Goal: Task Accomplishment & Management: Use online tool/utility

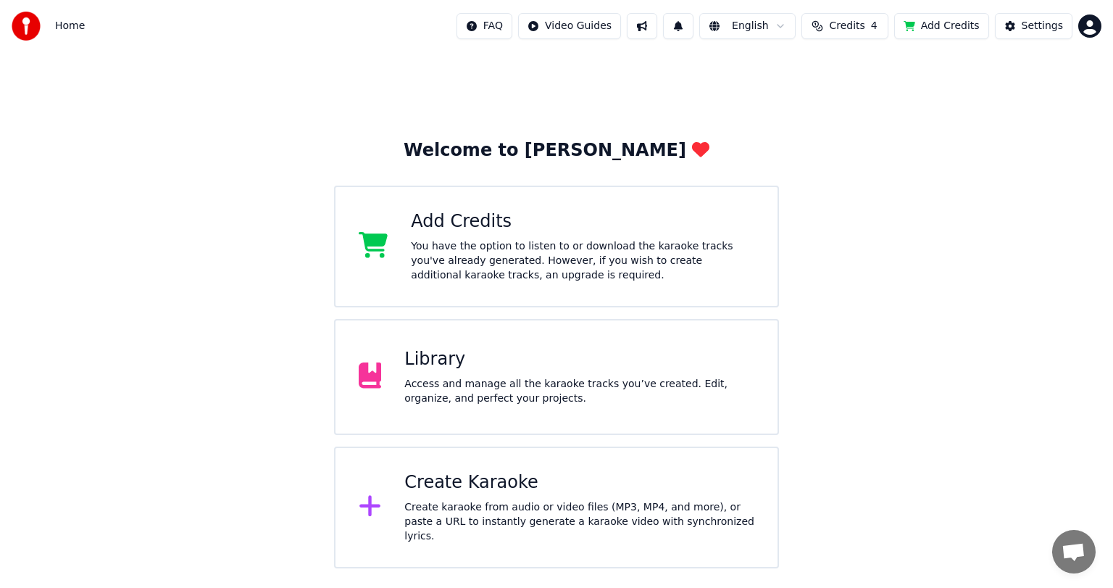
click at [456, 365] on div "Library" at bounding box center [579, 359] width 350 height 23
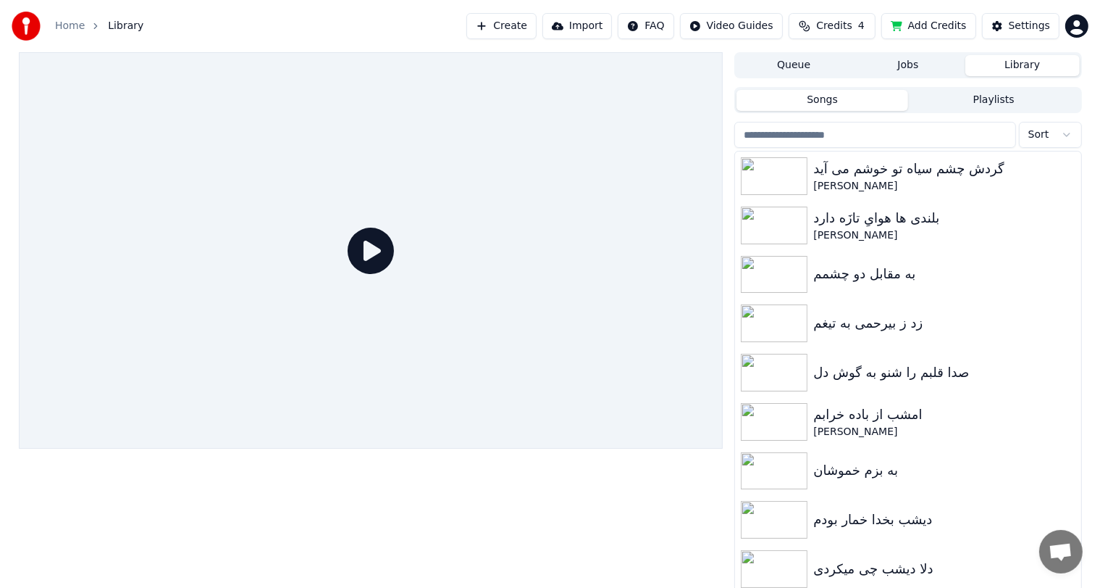
click at [530, 20] on button "Create" at bounding box center [502, 26] width 70 height 26
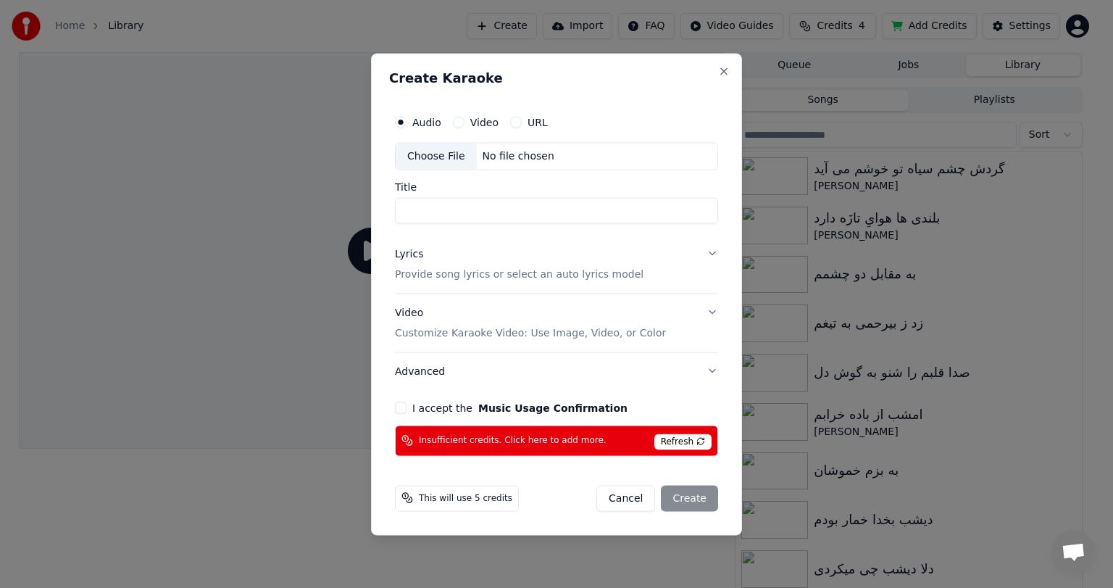
click at [506, 159] on div "No file chosen" at bounding box center [518, 156] width 83 height 14
type input "**********"
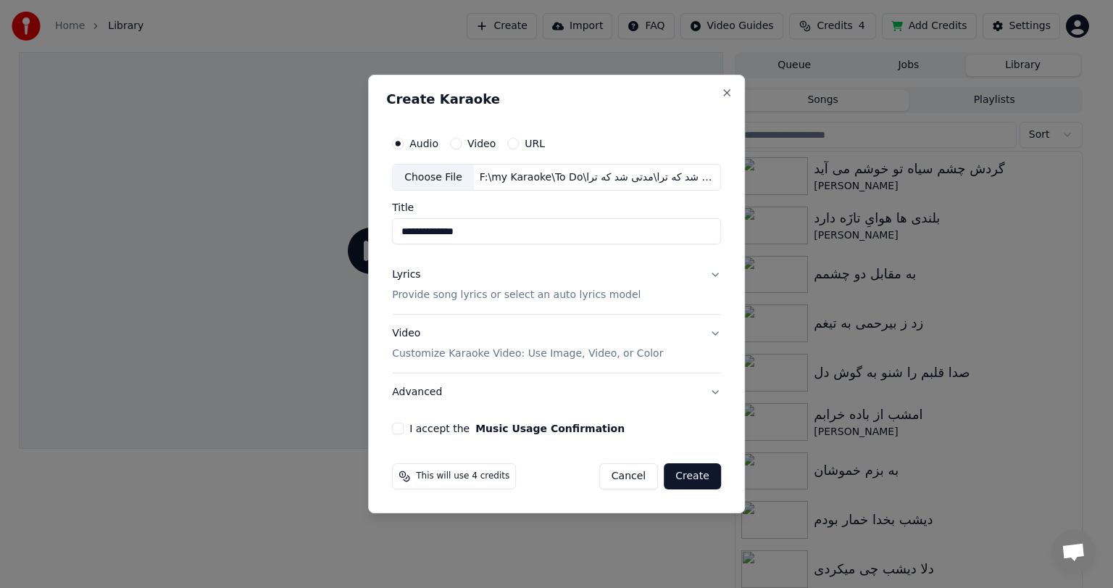
click at [548, 295] on p "Provide song lyrics or select an auto lyrics model" at bounding box center [516, 295] width 248 height 14
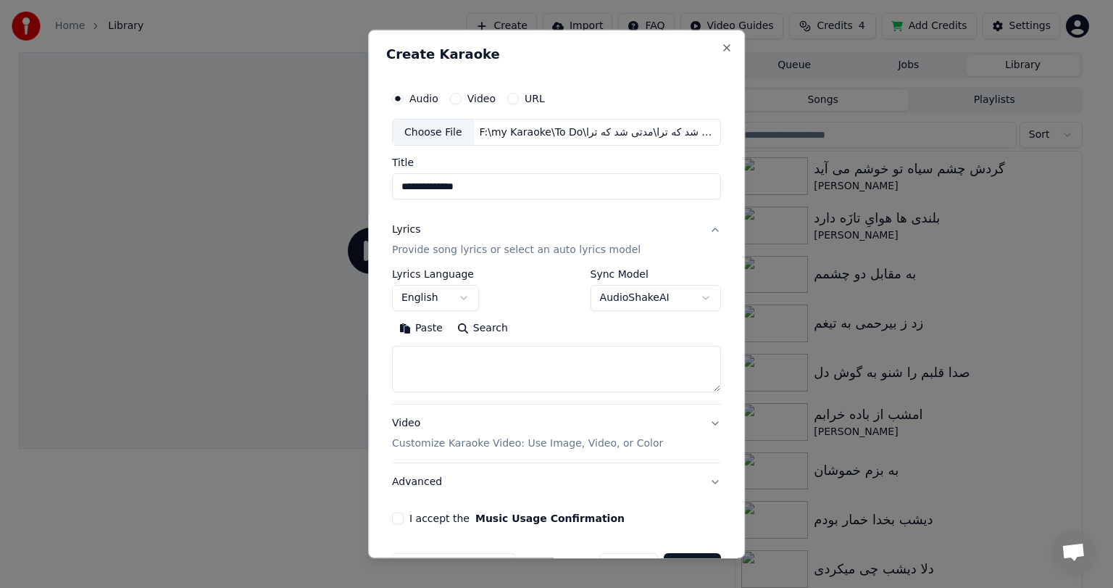
click at [440, 369] on textarea at bounding box center [556, 369] width 329 height 46
paste textarea "**********"
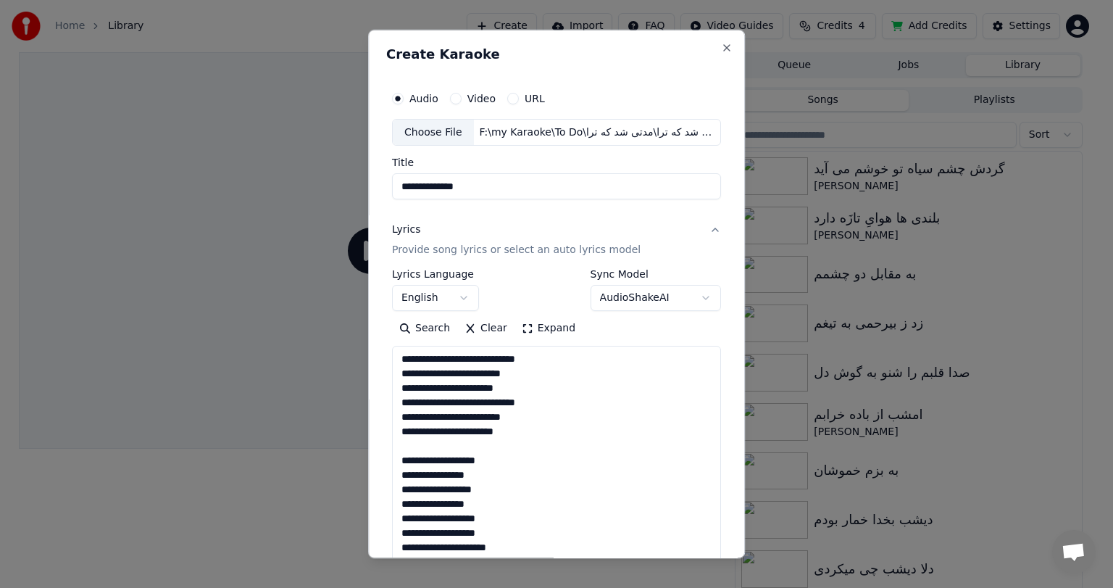
scroll to position [510, 0]
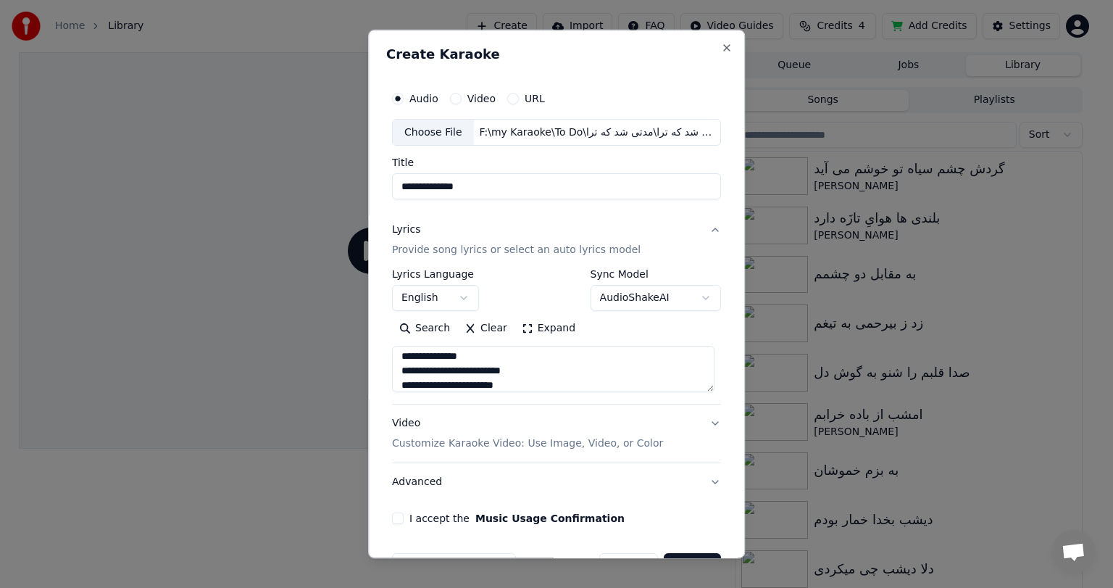
type textarea "**********"
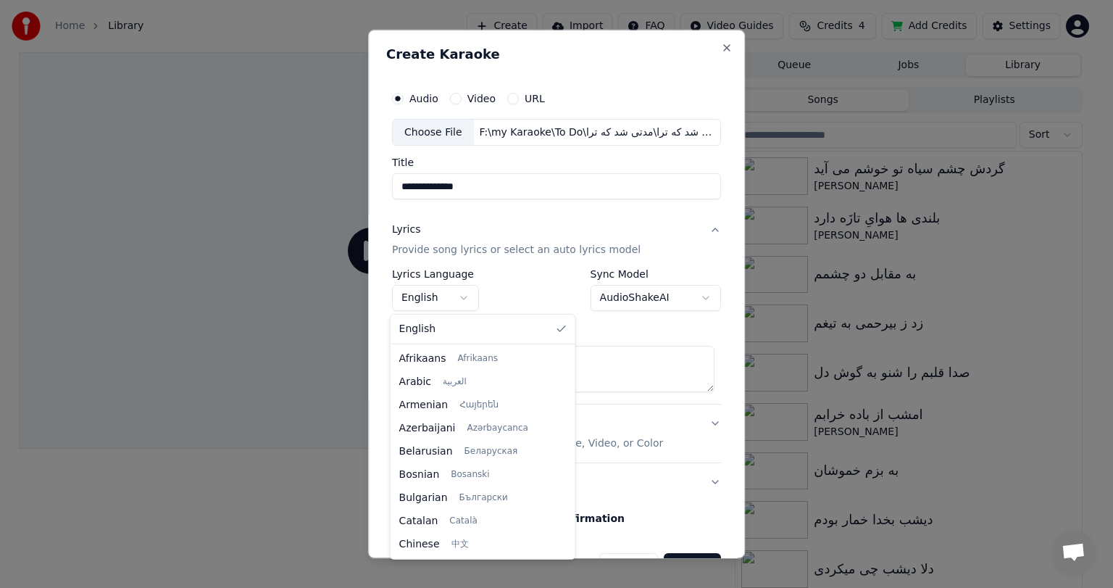
click at [422, 299] on body "**********" at bounding box center [550, 294] width 1100 height 588
select select "**"
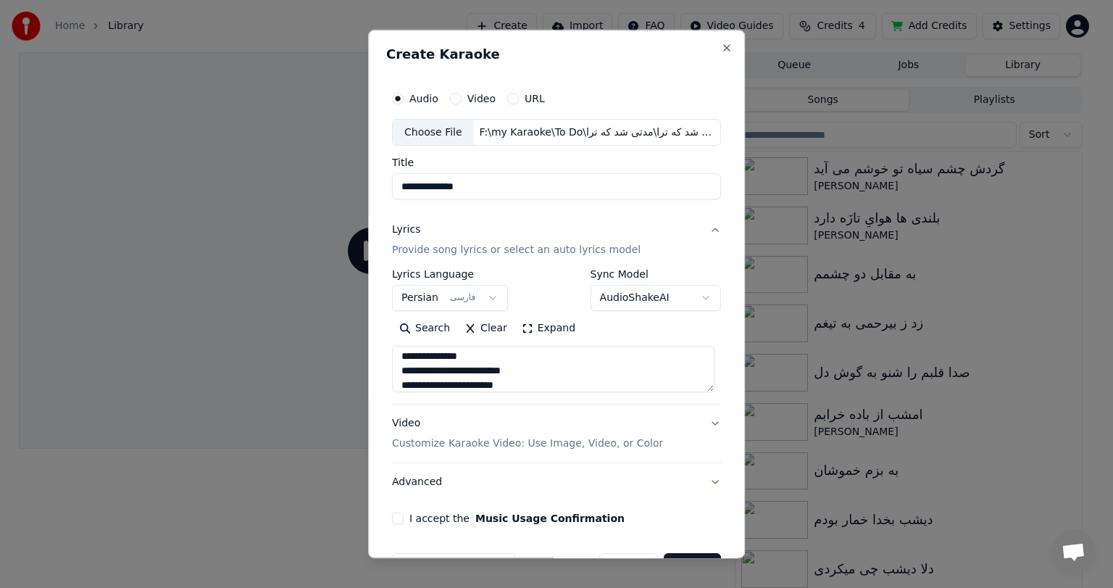
click at [426, 419] on div "Video Customize Karaoke Video: Use Image, Video, or Color" at bounding box center [527, 434] width 271 height 35
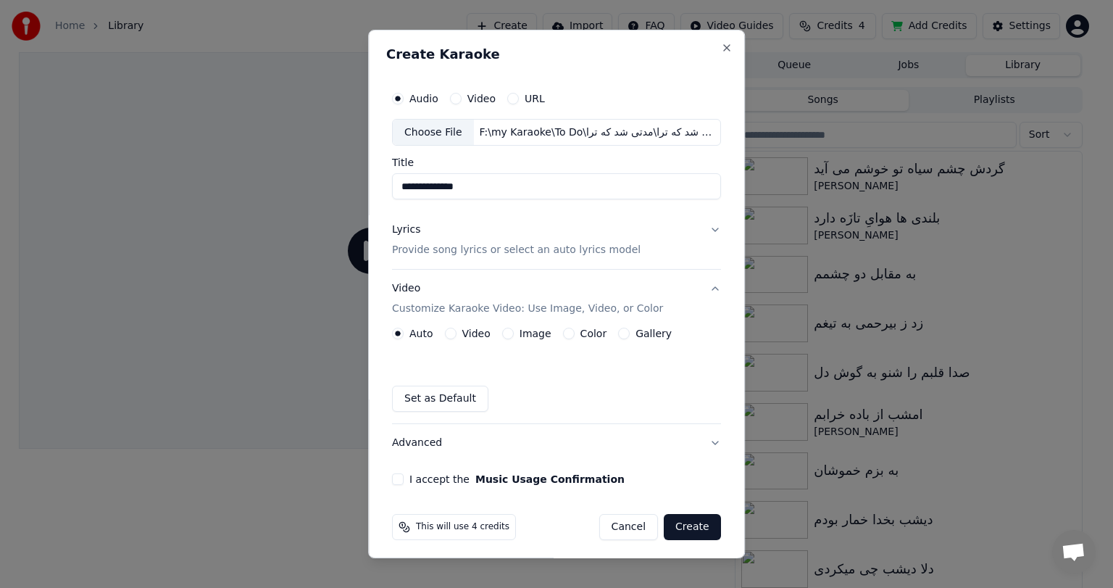
click at [519, 333] on label "Image" at bounding box center [535, 333] width 32 height 10
click at [514, 333] on button "Image" at bounding box center [508, 333] width 12 height 12
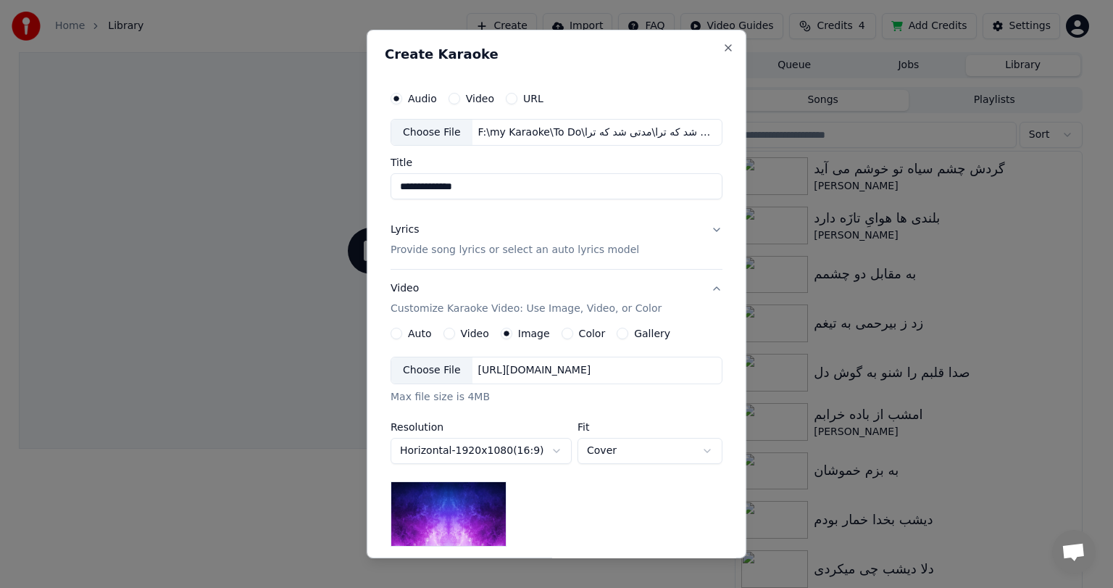
scroll to position [194, 0]
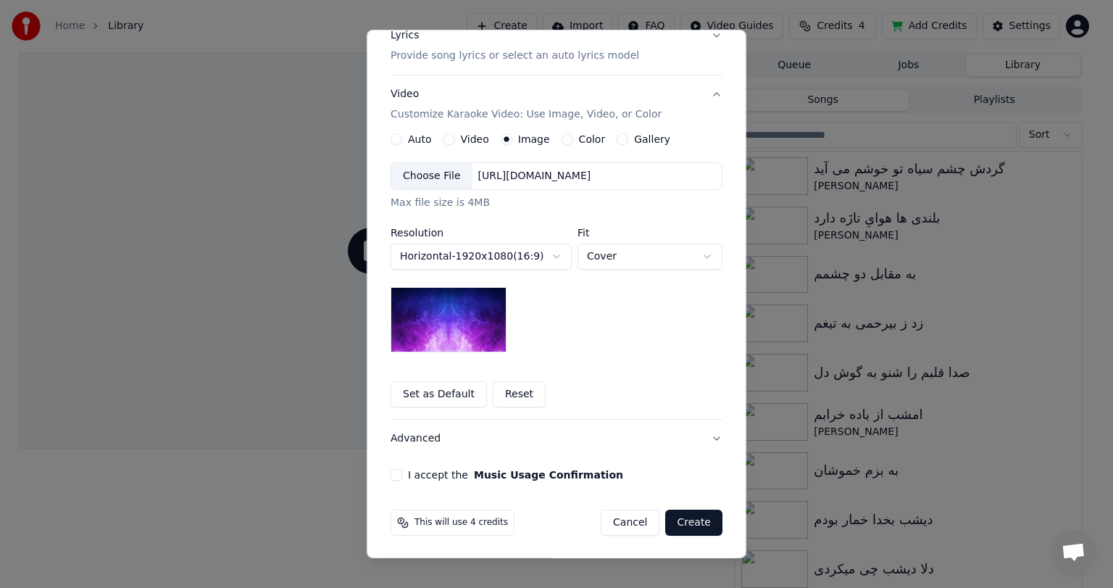
click at [509, 174] on div "[URL][DOMAIN_NAME]" at bounding box center [534, 176] width 125 height 14
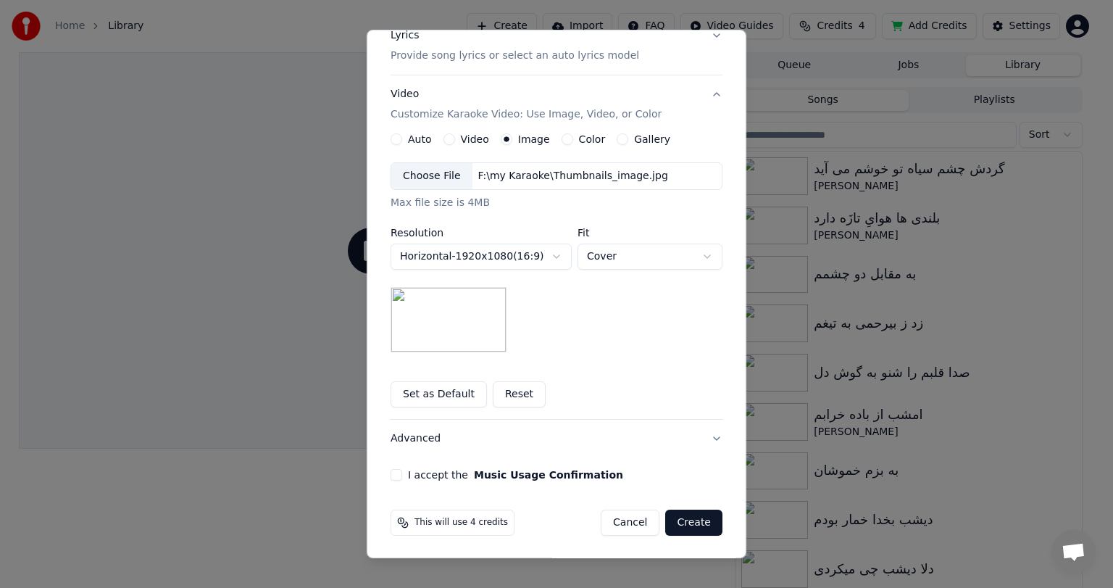
click at [390, 475] on button "I accept the Music Usage Confirmation" at bounding box center [396, 475] width 12 height 12
click at [683, 527] on button "Create" at bounding box center [693, 522] width 57 height 26
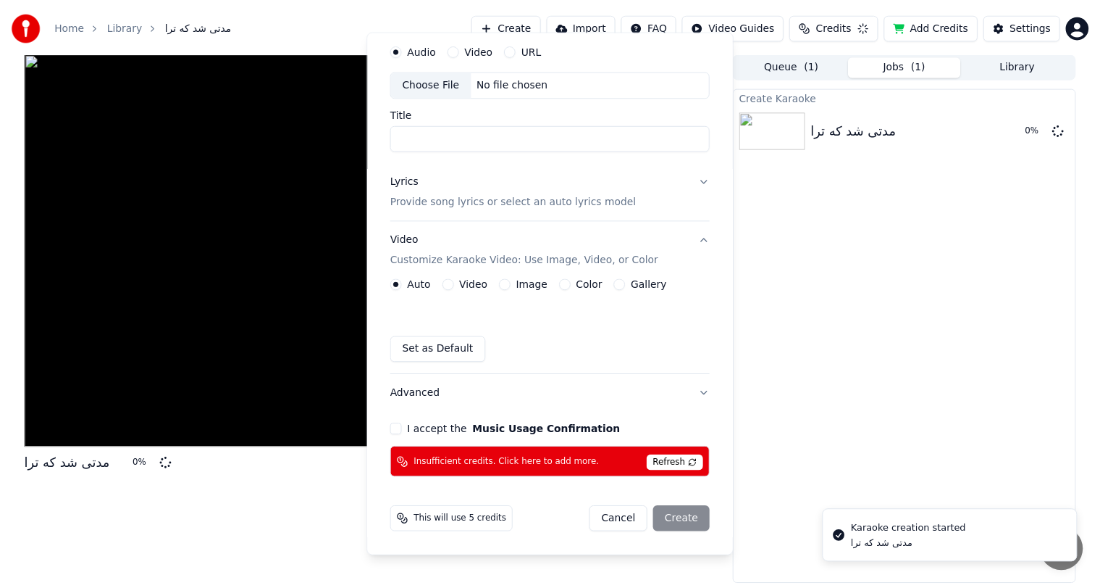
scroll to position [46, 0]
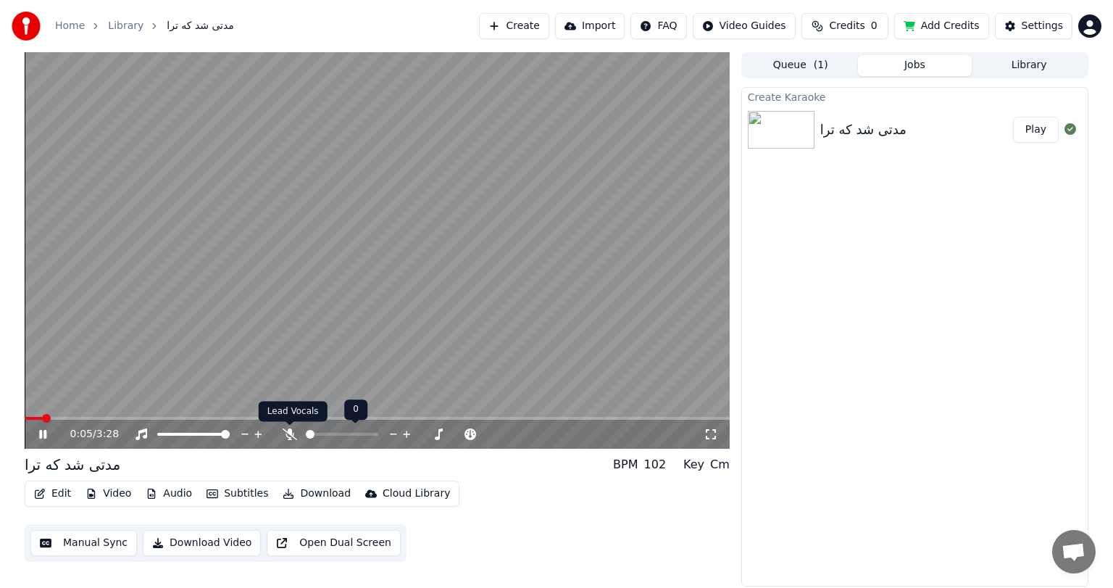
click at [283, 432] on icon at bounding box center [290, 434] width 14 height 12
click at [42, 432] on icon at bounding box center [53, 434] width 34 height 12
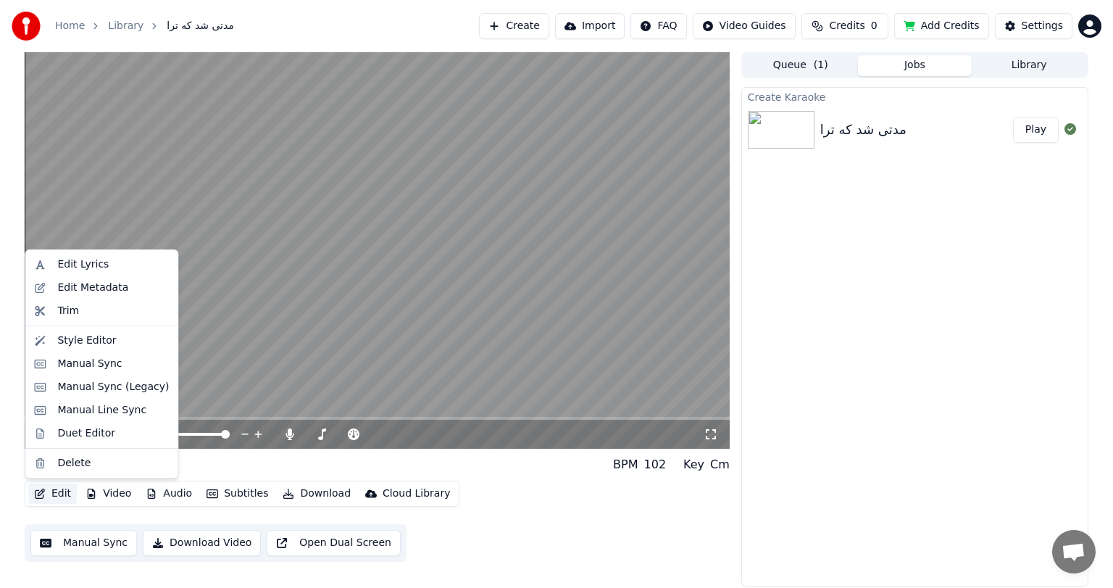
click at [54, 496] on button "Edit" at bounding box center [52, 493] width 49 height 20
click at [89, 340] on div "Style Editor" at bounding box center [86, 340] width 59 height 14
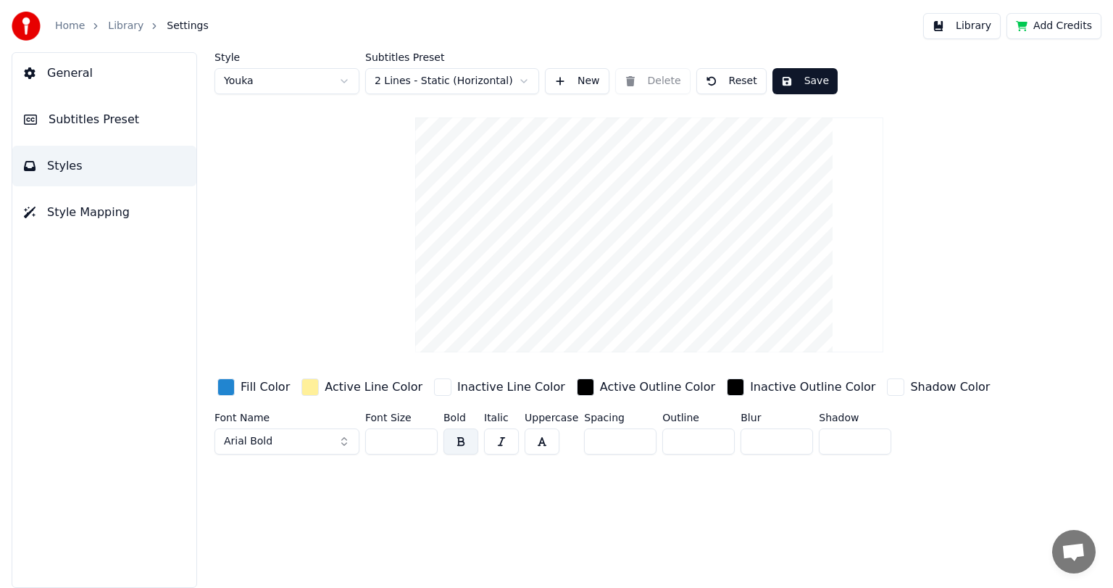
click at [116, 22] on link "Library" at bounding box center [125, 26] width 35 height 14
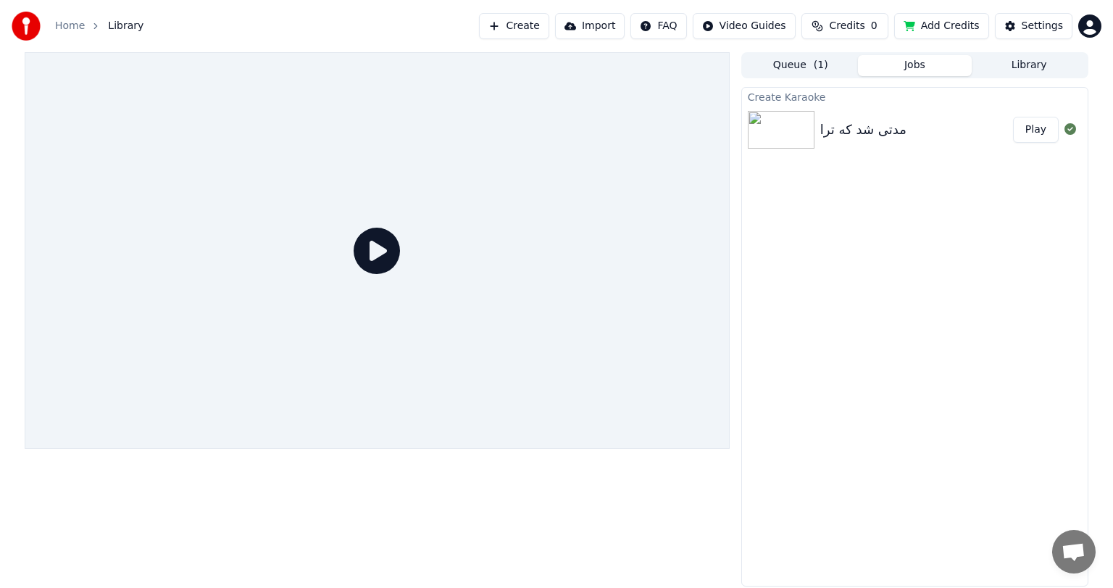
click at [403, 264] on div at bounding box center [377, 250] width 705 height 396
click at [394, 262] on icon at bounding box center [377, 250] width 46 height 46
click at [384, 255] on icon at bounding box center [377, 250] width 46 height 46
click at [1032, 123] on button "Play" at bounding box center [1036, 130] width 46 height 26
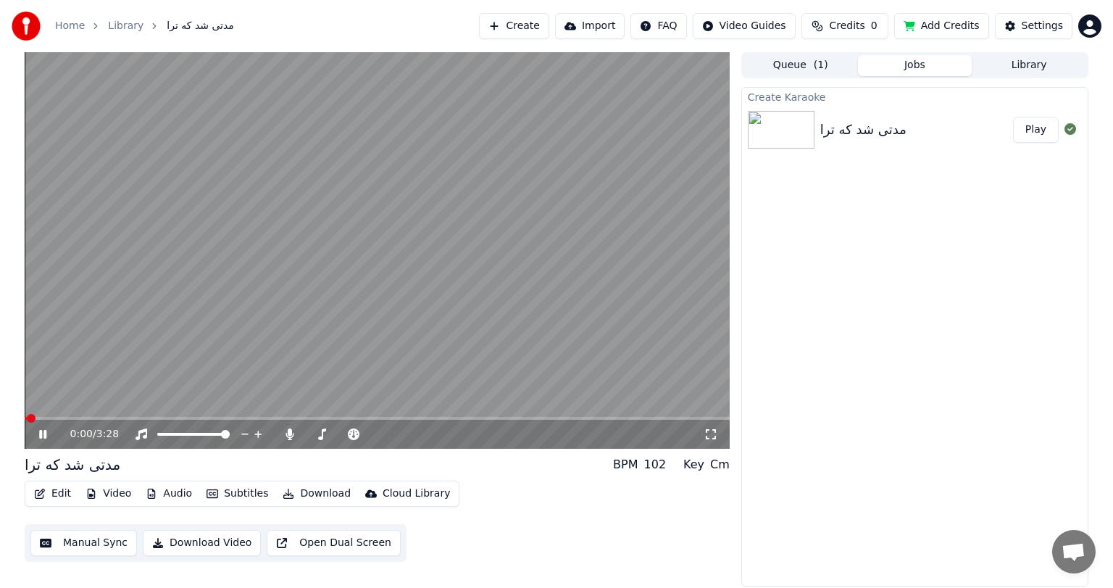
click at [39, 435] on icon at bounding box center [42, 434] width 7 height 9
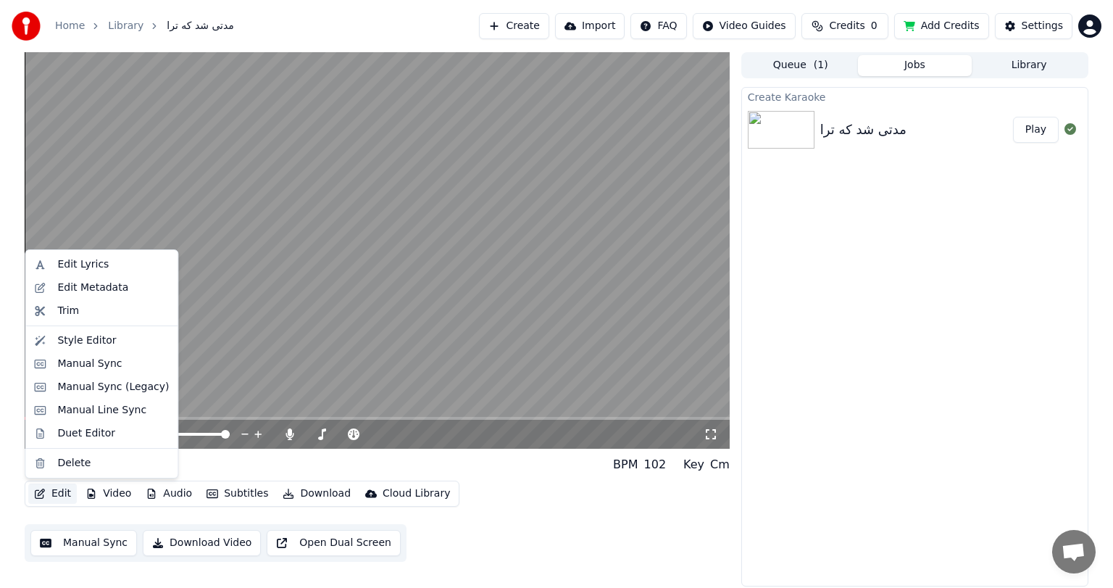
click at [53, 492] on button "Edit" at bounding box center [52, 493] width 49 height 20
click at [81, 356] on div "Manual Sync" at bounding box center [89, 363] width 64 height 14
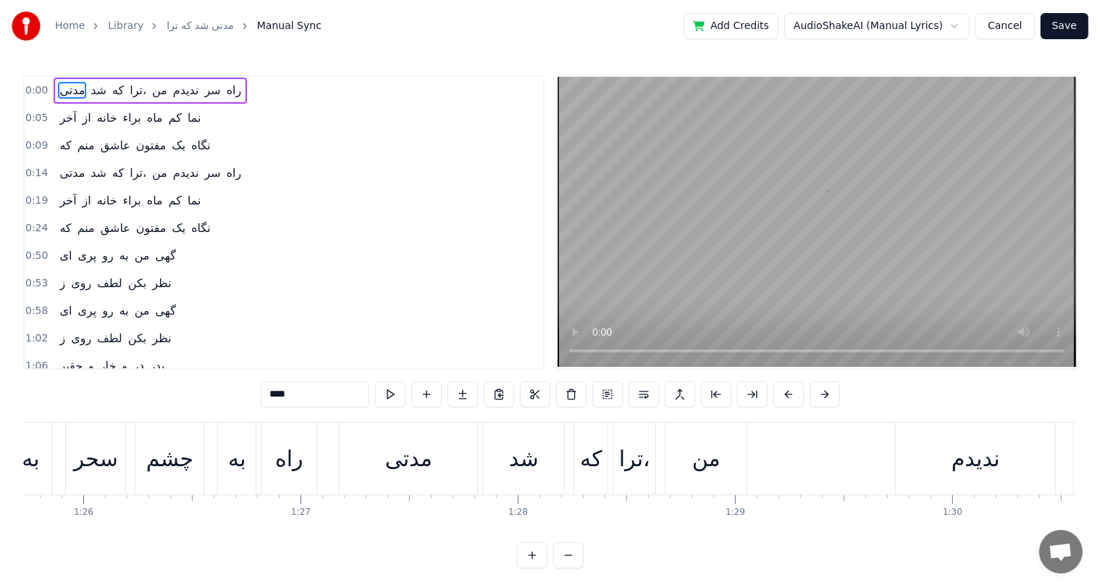
scroll to position [0, 18631]
click at [142, 455] on div "چشم" at bounding box center [169, 458] width 68 height 72
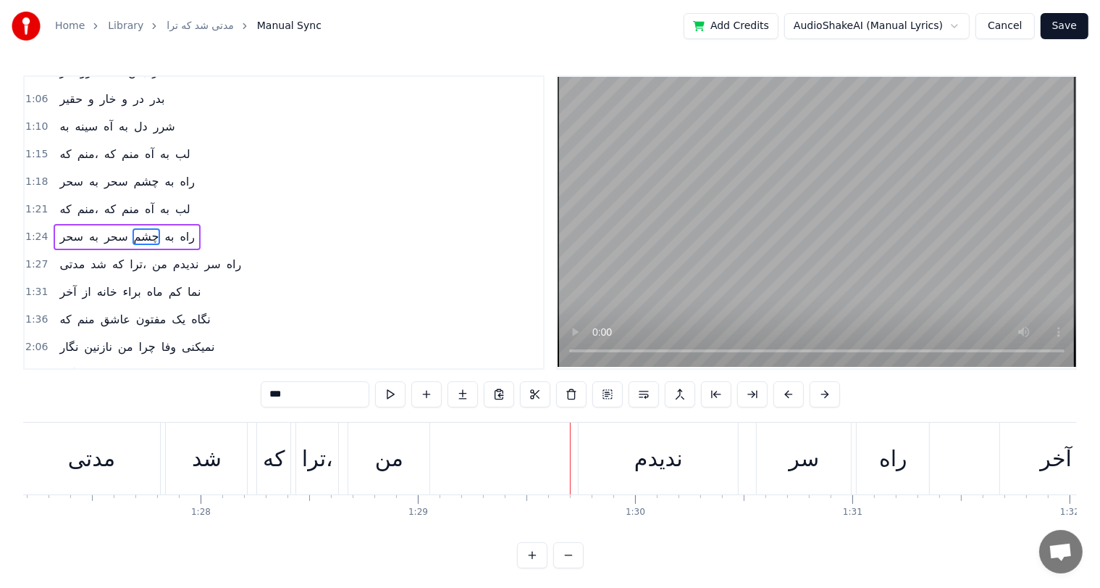
scroll to position [0, 18958]
click at [377, 464] on div "من" at bounding box center [379, 458] width 28 height 33
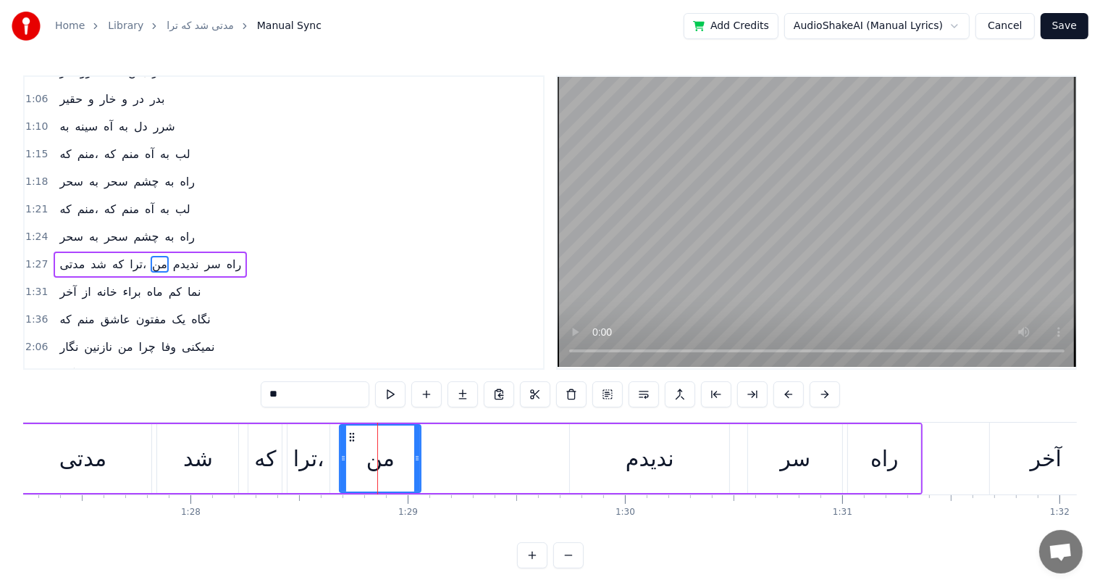
scroll to position [293, 0]
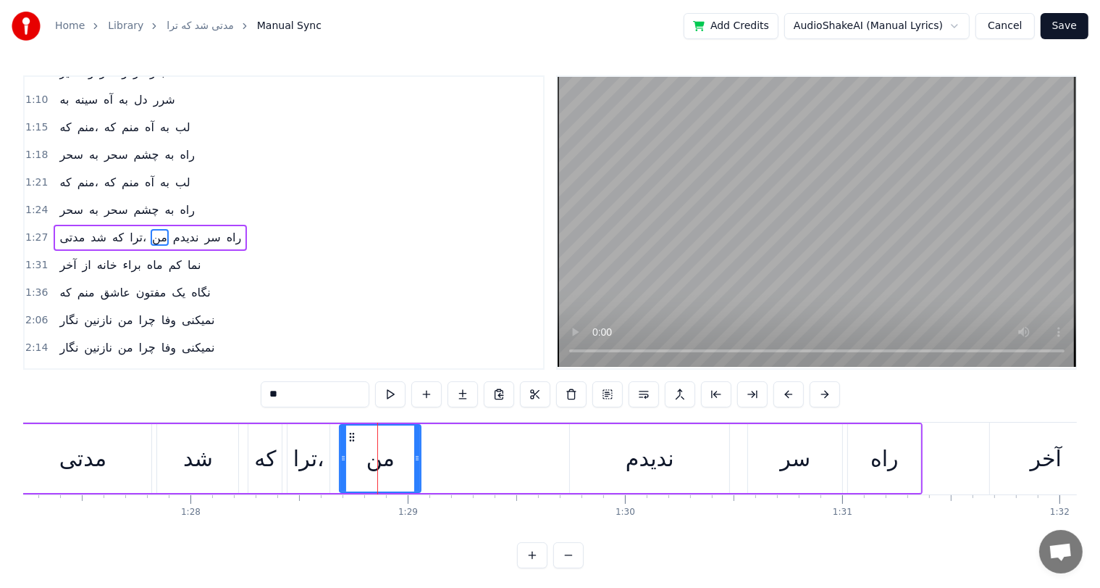
click at [635, 452] on div "ندیدم" at bounding box center [650, 458] width 49 height 33
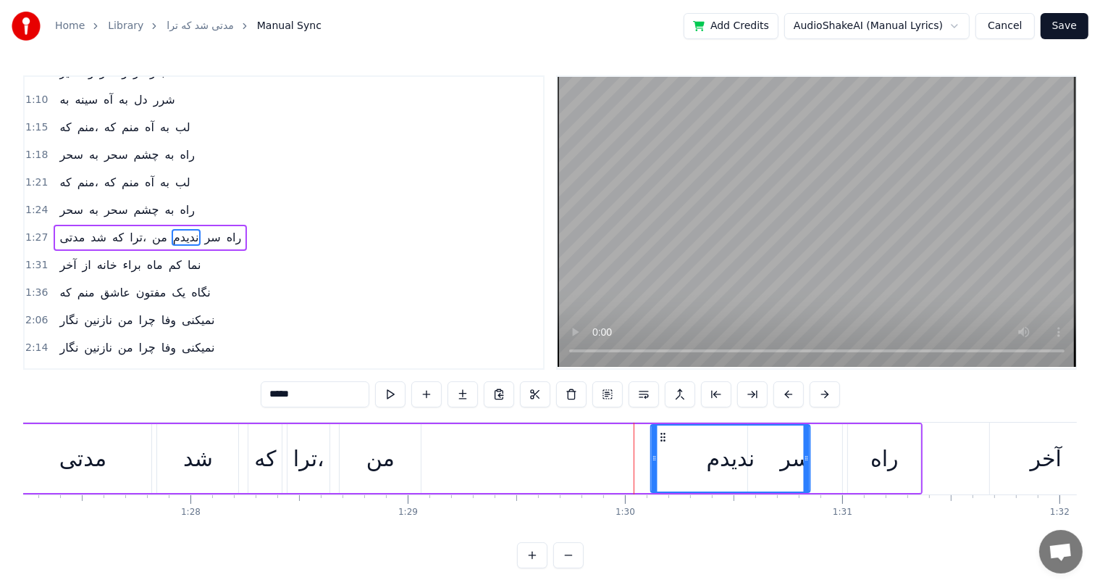
drag, startPoint x: 582, startPoint y: 433, endPoint x: 664, endPoint y: 440, distance: 81.4
click at [664, 440] on icon at bounding box center [664, 437] width 12 height 12
click at [371, 464] on div "من" at bounding box center [381, 458] width 28 height 33
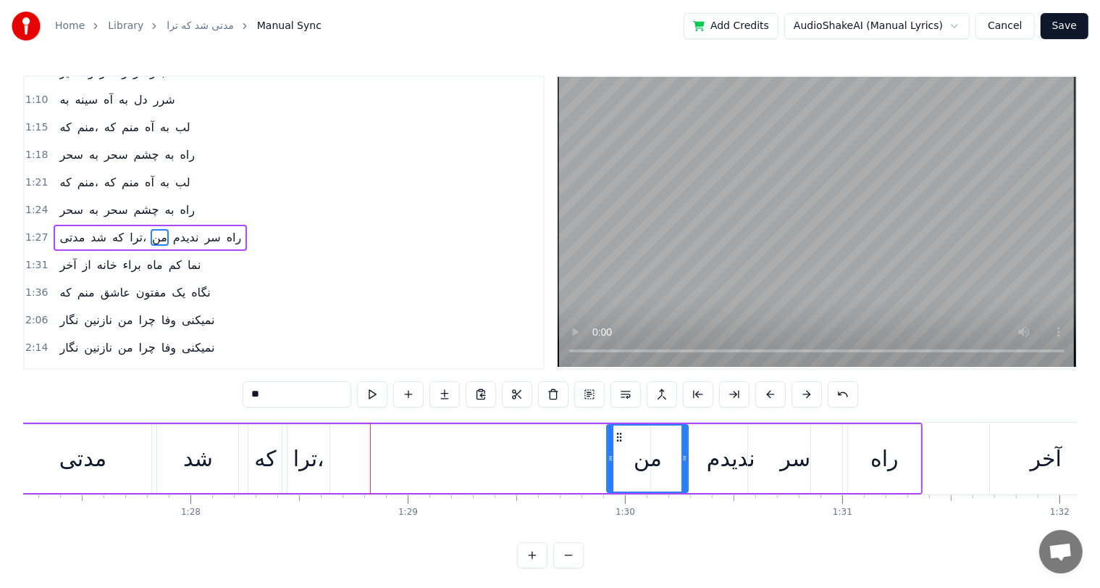
drag, startPoint x: 351, startPoint y: 435, endPoint x: 619, endPoint y: 441, distance: 268.1
click at [619, 441] on div "من" at bounding box center [649, 458] width 80 height 66
click at [306, 469] on div "ترا،" at bounding box center [308, 458] width 31 height 33
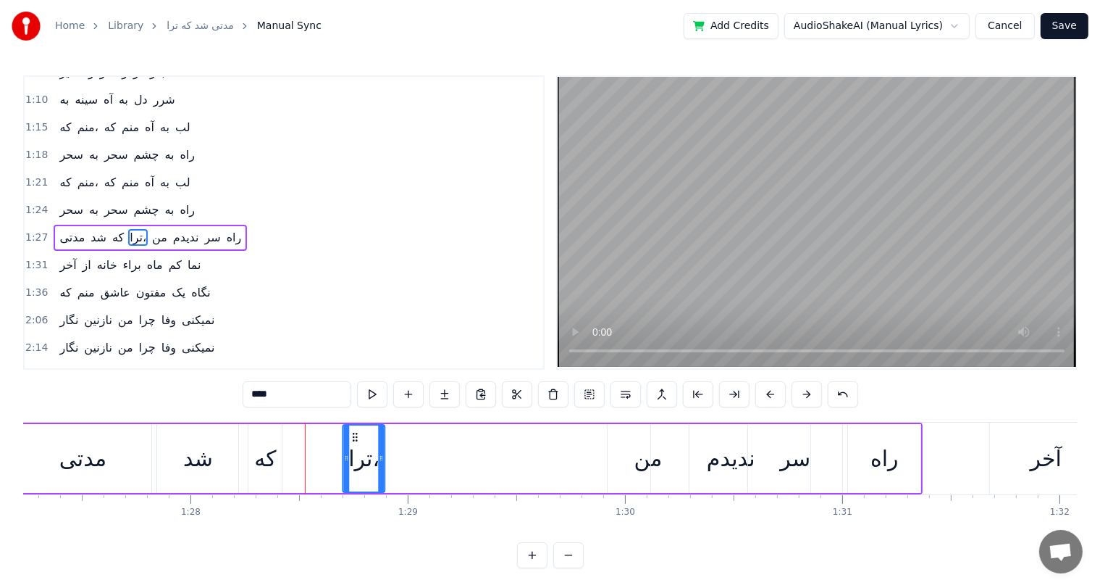
drag, startPoint x: 294, startPoint y: 436, endPoint x: 350, endPoint y: 446, distance: 56.7
click at [350, 446] on div "ترا،" at bounding box center [364, 458] width 41 height 66
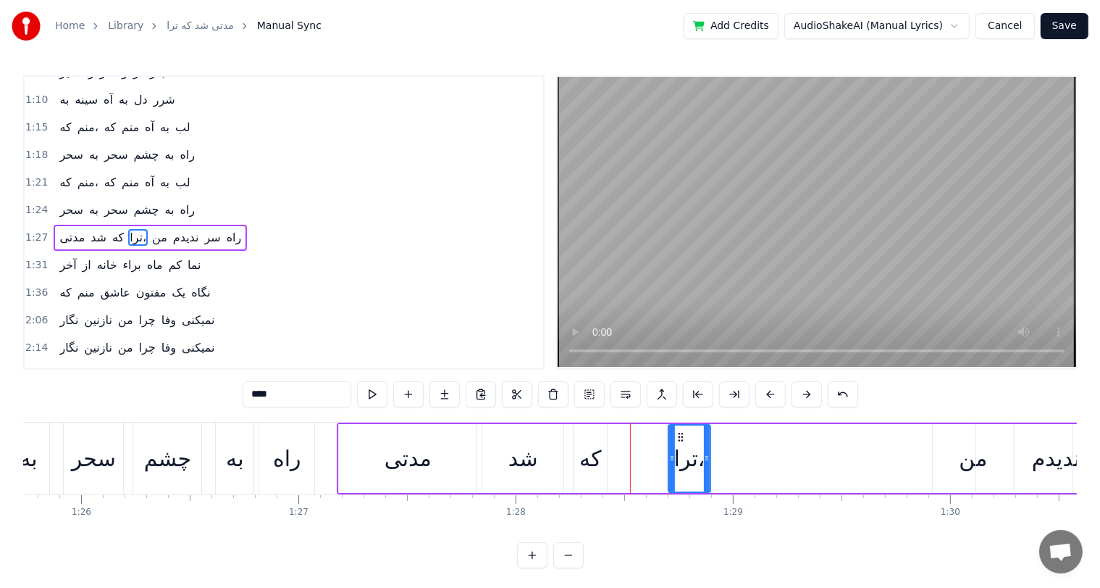
scroll to position [0, 18632]
click at [113, 467] on div "سحر" at bounding box center [94, 458] width 44 height 33
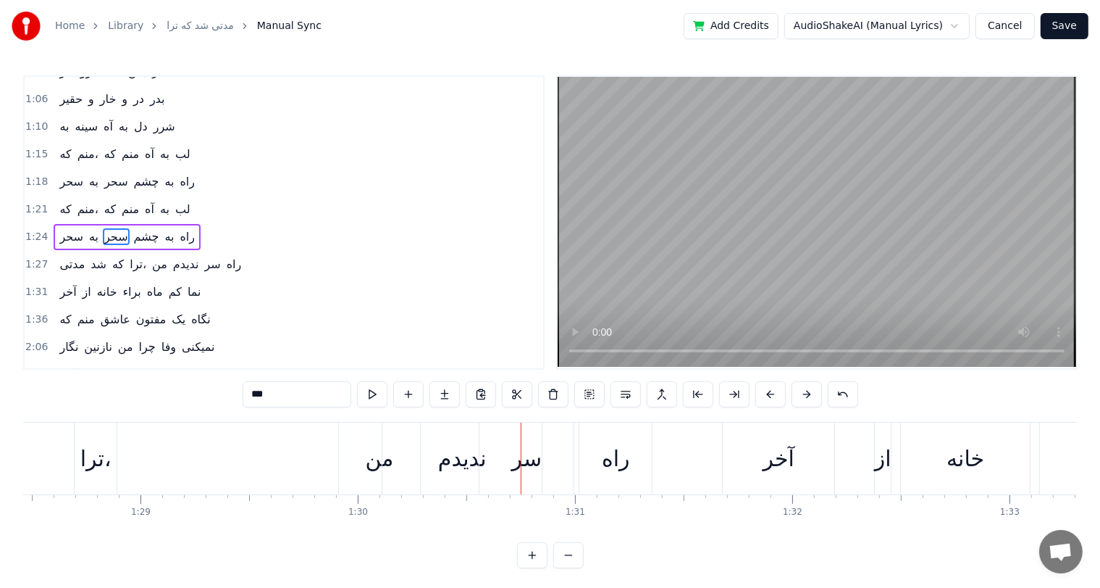
scroll to position [0, 19220]
click at [371, 465] on div "من" at bounding box center [385, 458] width 28 height 33
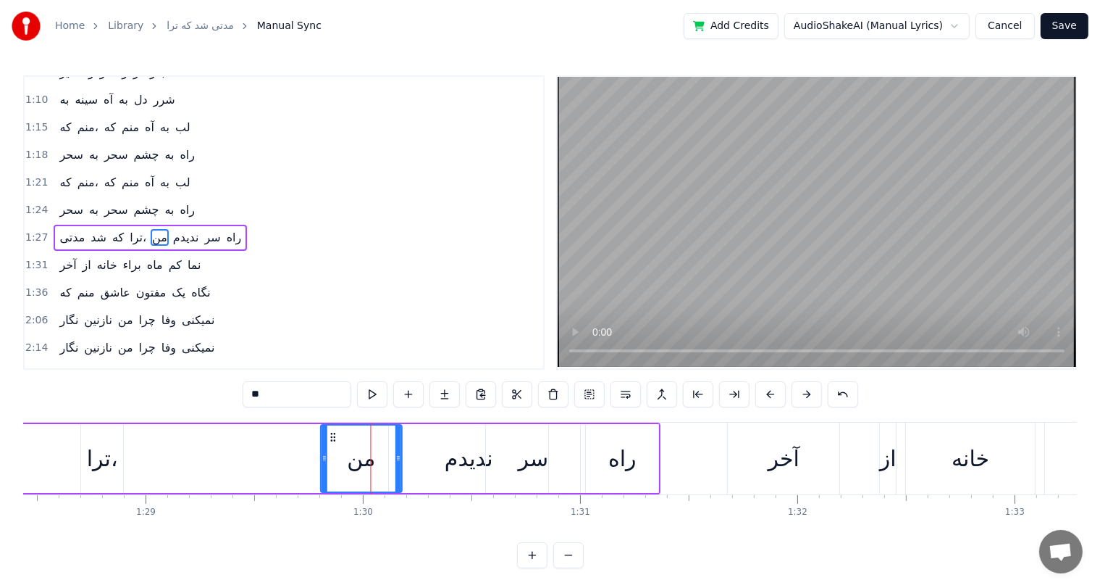
drag, startPoint x: 356, startPoint y: 432, endPoint x: 332, endPoint y: 433, distance: 24.6
click at [332, 433] on icon at bounding box center [333, 437] width 12 height 12
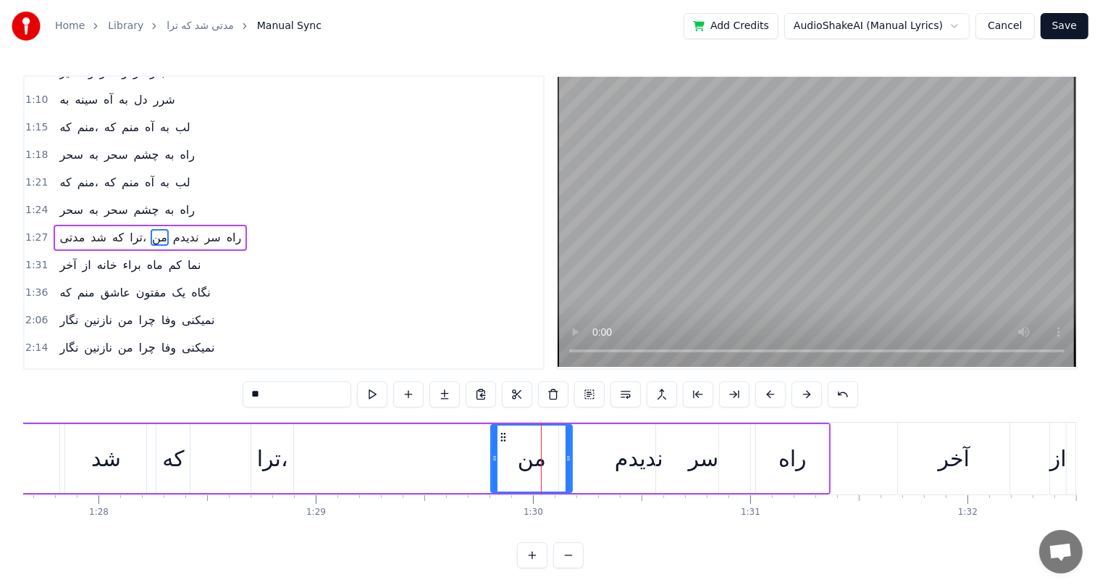
scroll to position [0, 19048]
click at [130, 449] on div "شد" at bounding box center [107, 458] width 81 height 69
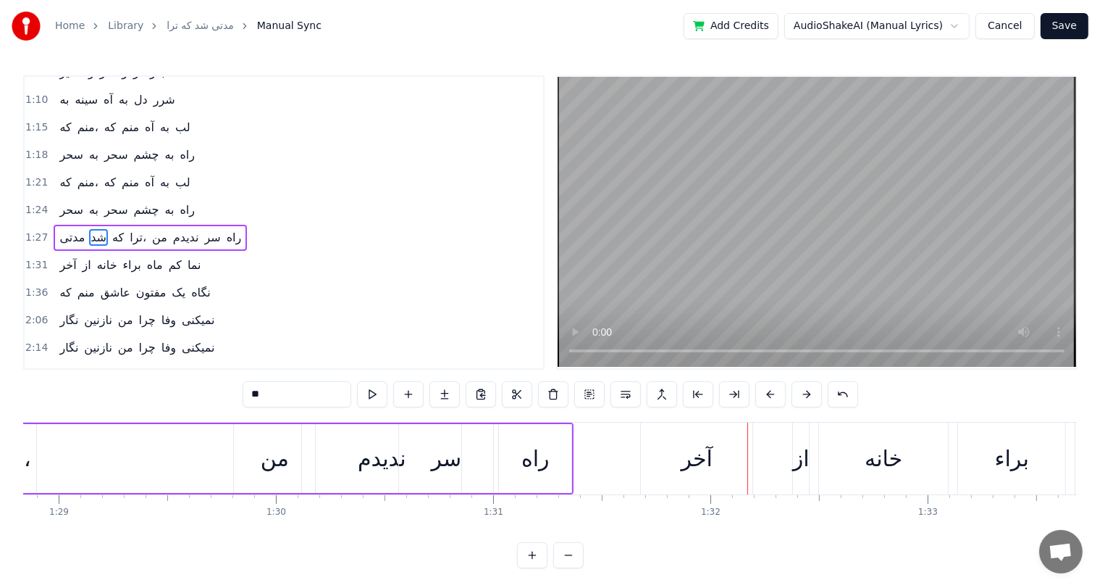
scroll to position [0, 19301]
click at [377, 459] on div "ندیدم" at bounding box center [388, 458] width 49 height 33
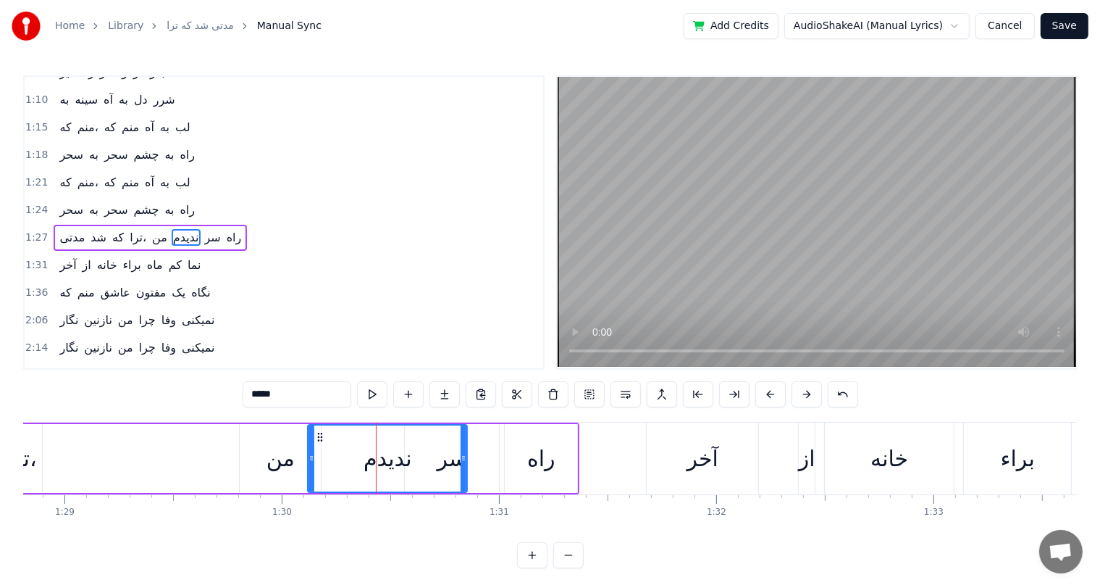
drag, startPoint x: 321, startPoint y: 429, endPoint x: 320, endPoint y: 437, distance: 8.0
click at [320, 437] on div "ندیدم" at bounding box center [388, 458] width 158 height 66
drag, startPoint x: 320, startPoint y: 437, endPoint x: 303, endPoint y: 436, distance: 17.4
click at [303, 436] on icon at bounding box center [303, 437] width 12 height 12
click at [276, 464] on div "من" at bounding box center [281, 458] width 28 height 33
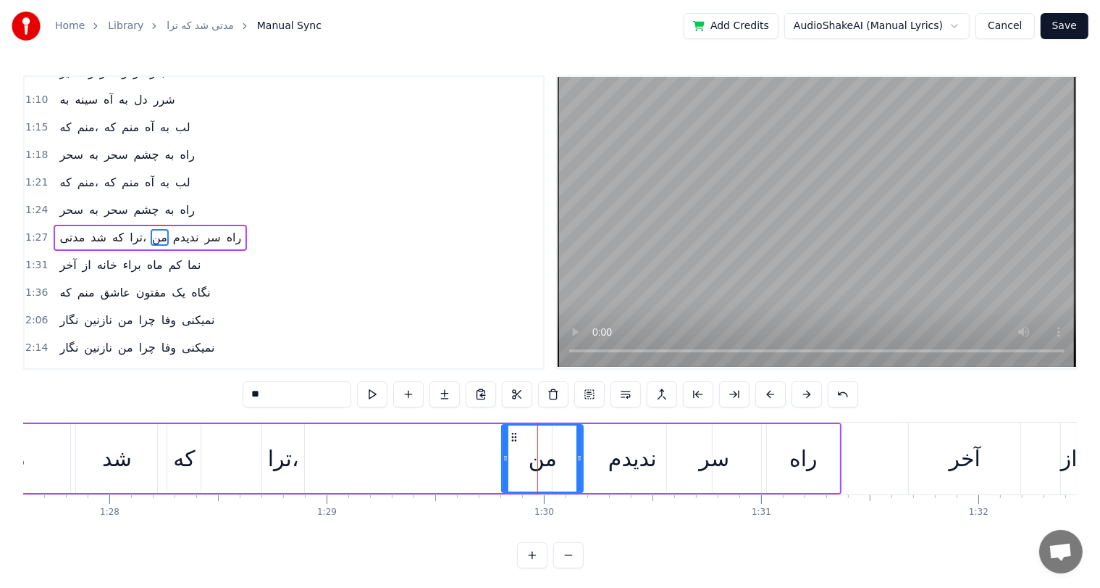
scroll to position [0, 19038]
click at [112, 455] on div "شد" at bounding box center [118, 458] width 30 height 33
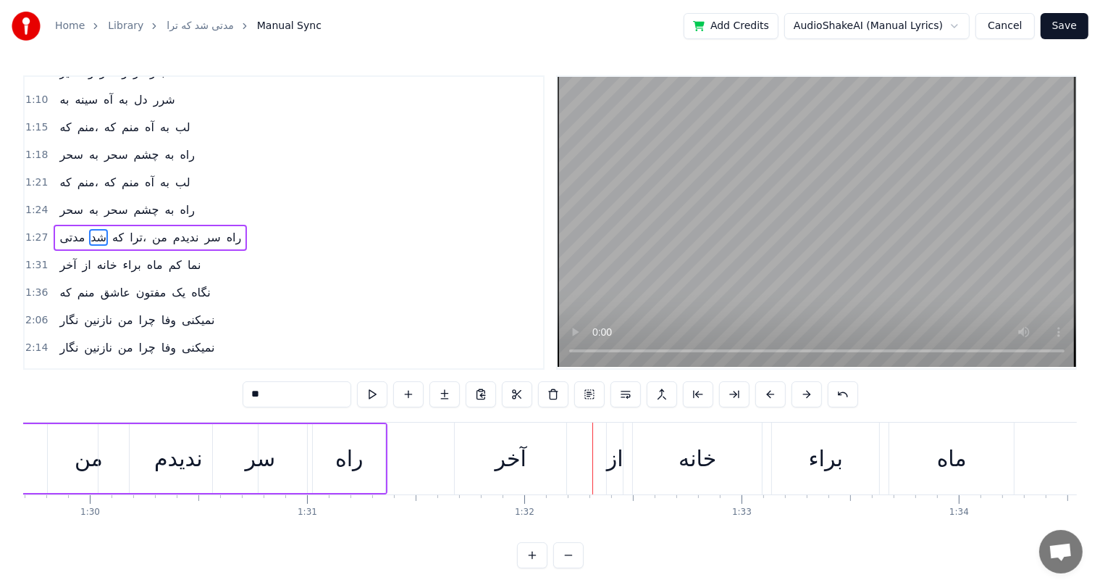
scroll to position [0, 19470]
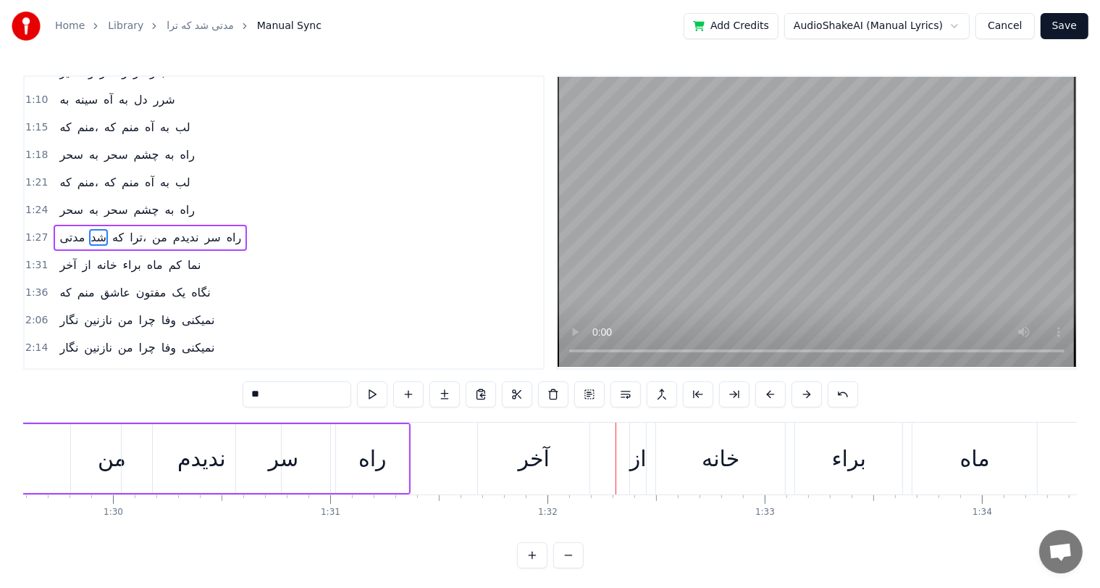
click at [206, 464] on div "ندیدم" at bounding box center [201, 458] width 49 height 33
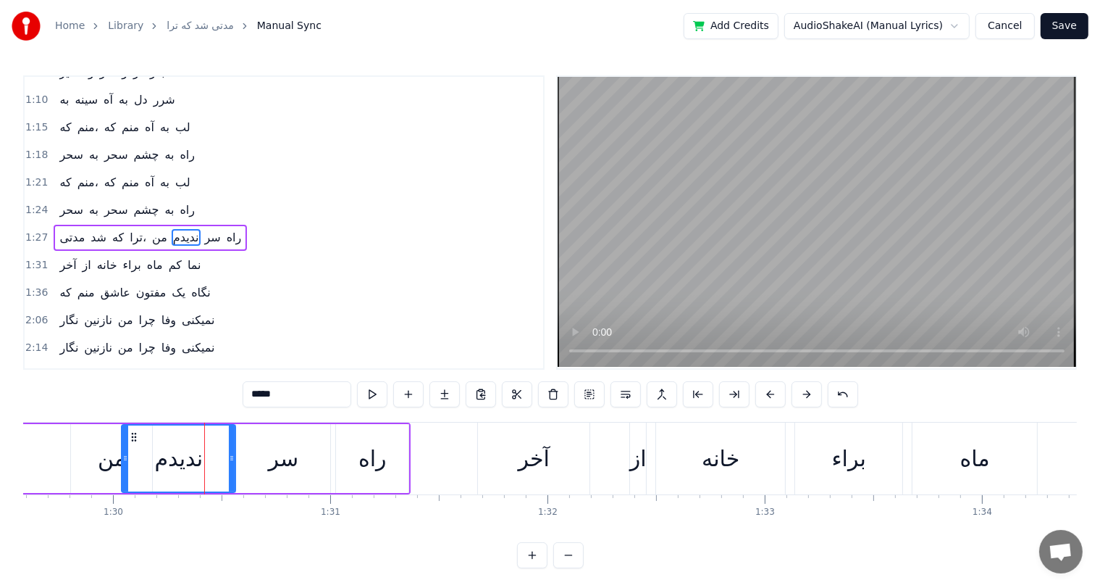
drag, startPoint x: 278, startPoint y: 448, endPoint x: 233, endPoint y: 449, distance: 45.6
click at [233, 449] on div at bounding box center [232, 458] width 6 height 66
drag, startPoint x: 133, startPoint y: 432, endPoint x: 156, endPoint y: 432, distance: 23.2
click at [156, 432] on icon at bounding box center [158, 437] width 12 height 12
click at [287, 467] on div "سر" at bounding box center [284, 458] width 30 height 33
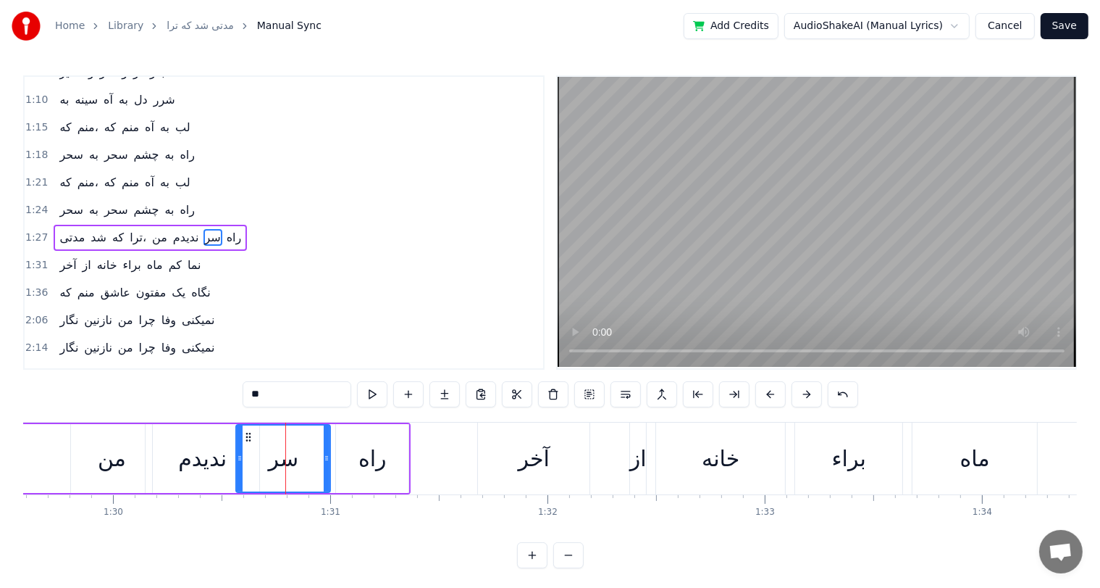
click at [369, 461] on div "راه" at bounding box center [373, 458] width 28 height 33
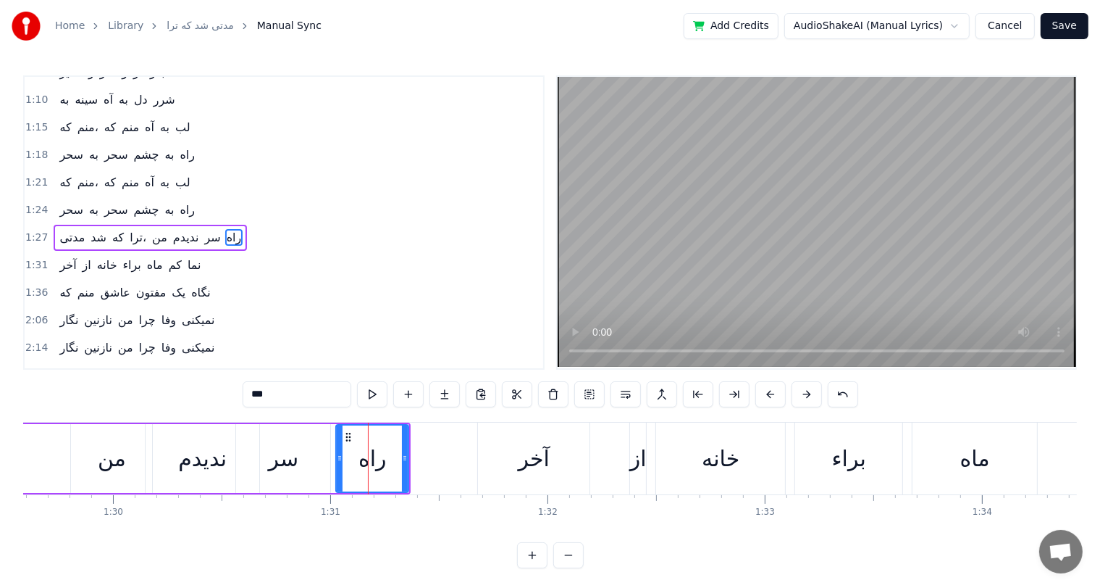
click at [197, 464] on div "ندیدم" at bounding box center [202, 458] width 49 height 33
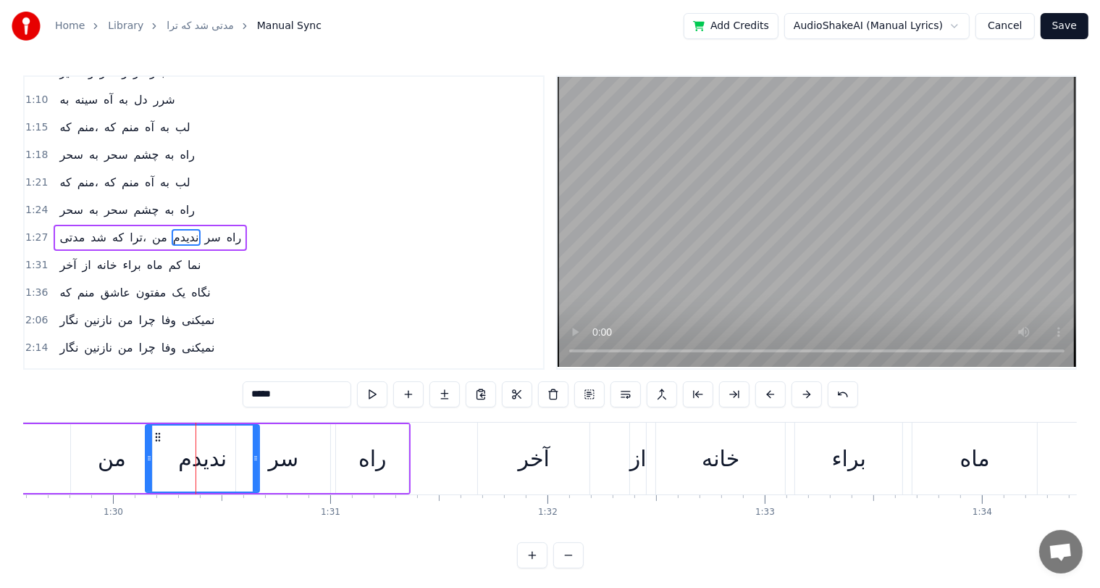
click at [124, 462] on div "من" at bounding box center [112, 458] width 28 height 33
type input "**"
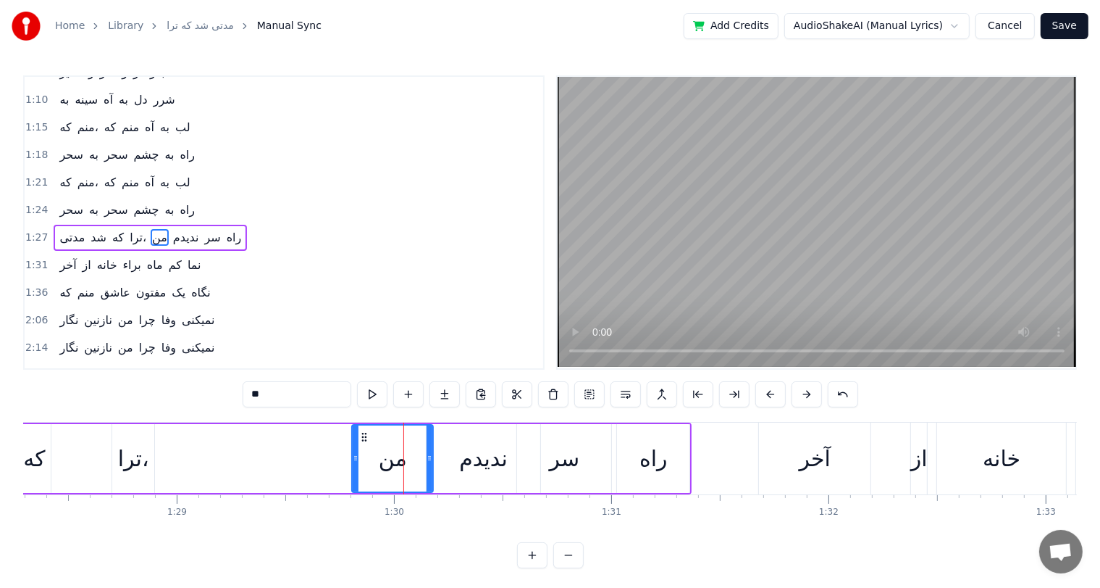
scroll to position [0, 19156]
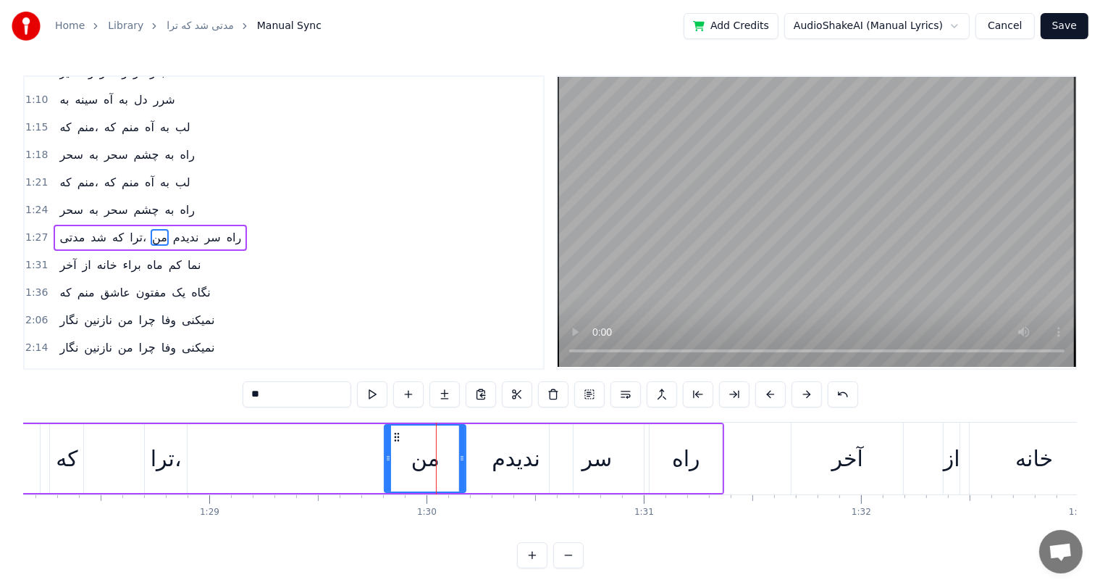
click at [124, 462] on div "مدتی شد که ترا، من ندیدم سر راه" at bounding box center [268, 458] width 911 height 72
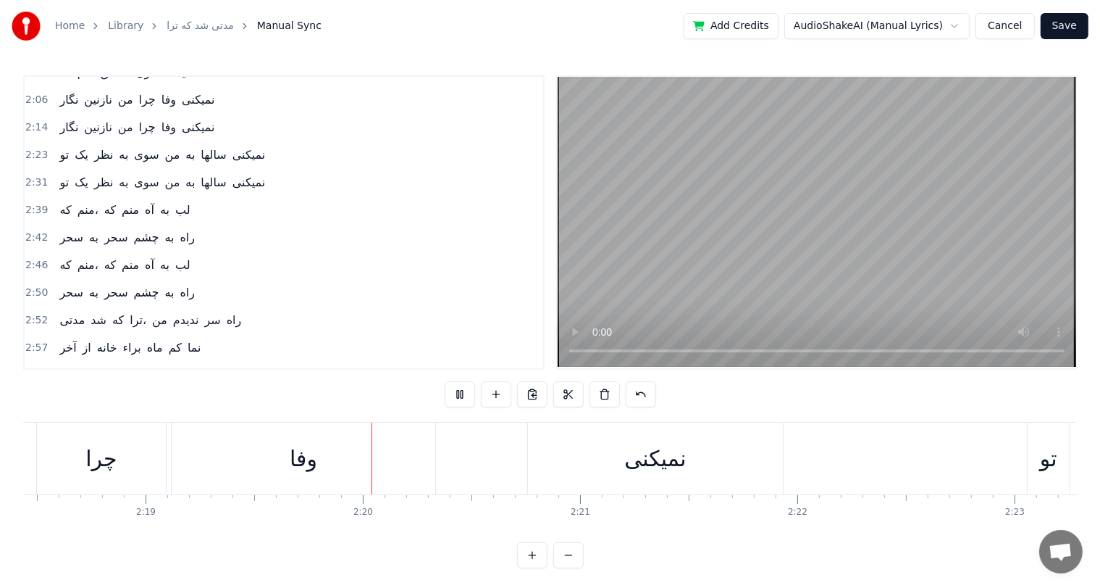
scroll to position [0, 30258]
click at [480, 464] on div "نمیکنی" at bounding box center [484, 458] width 62 height 33
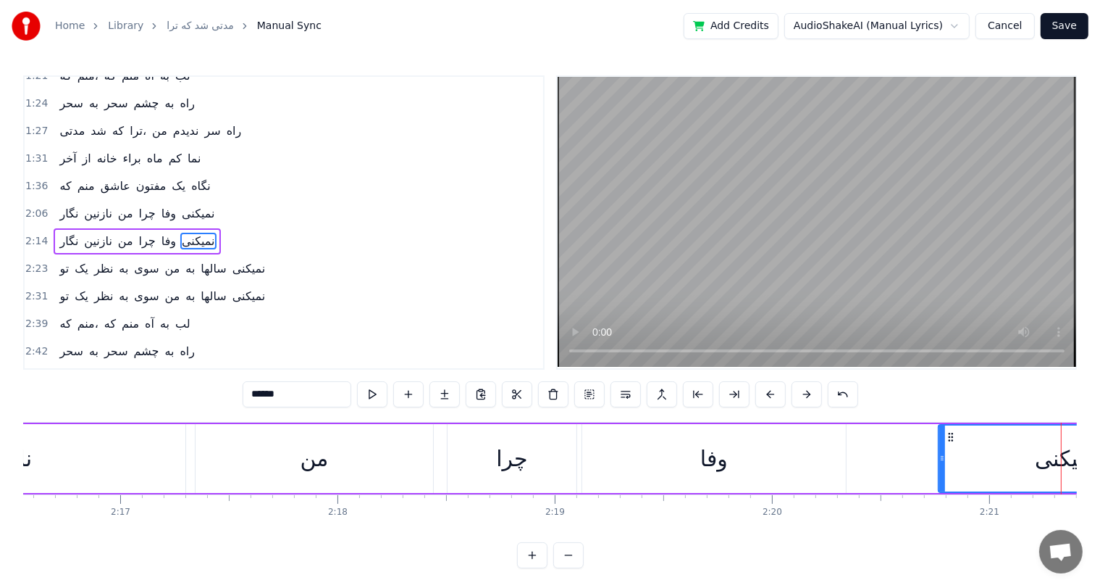
scroll to position [0, 29674]
click at [83, 464] on div "نازنین" at bounding box center [8, 458] width 359 height 69
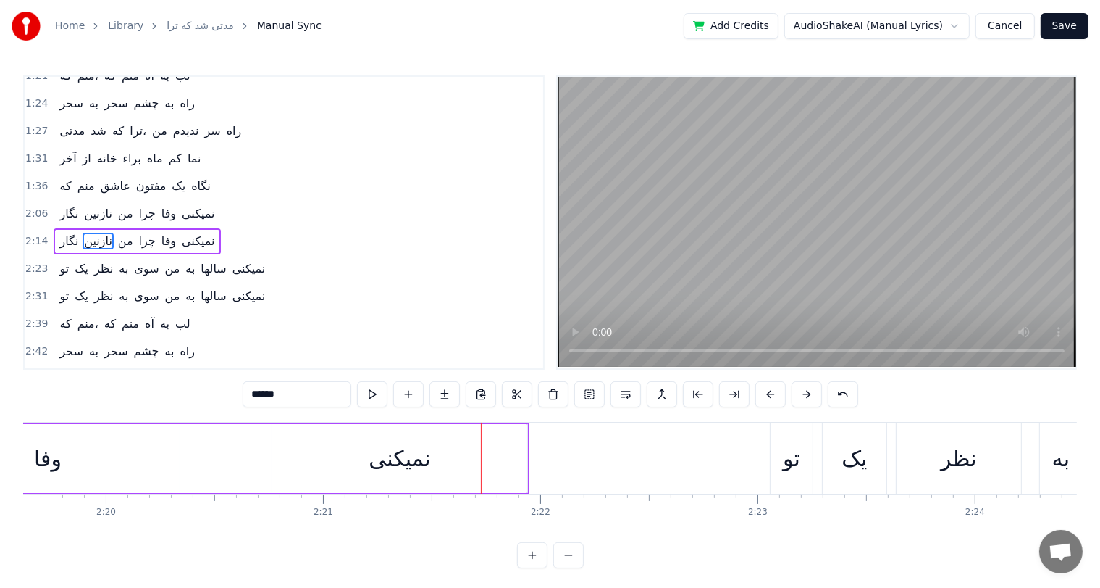
scroll to position [0, 30221]
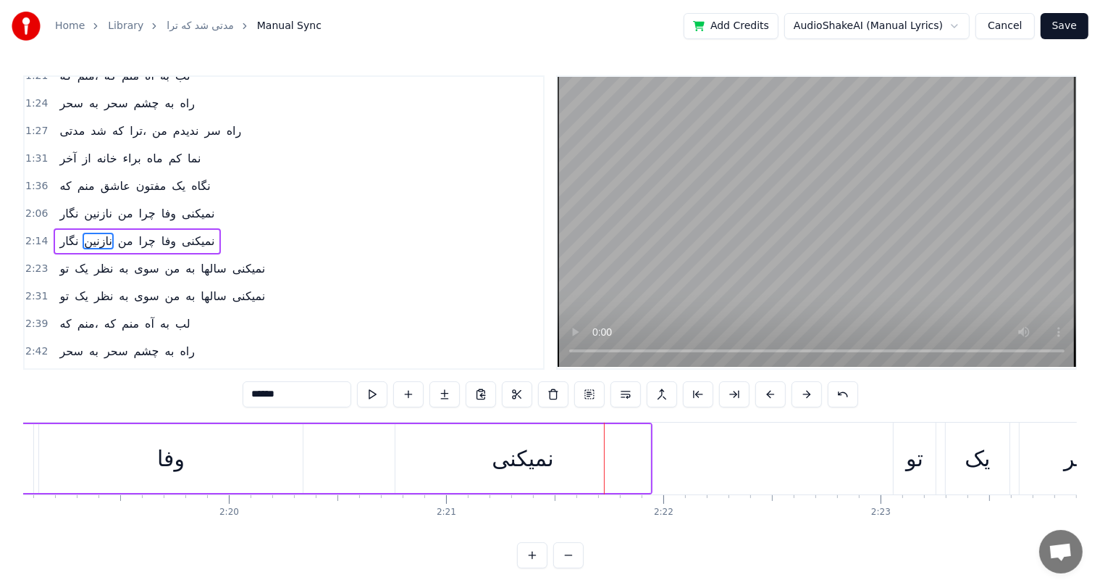
click at [500, 458] on div "نمیکنی" at bounding box center [523, 458] width 62 height 33
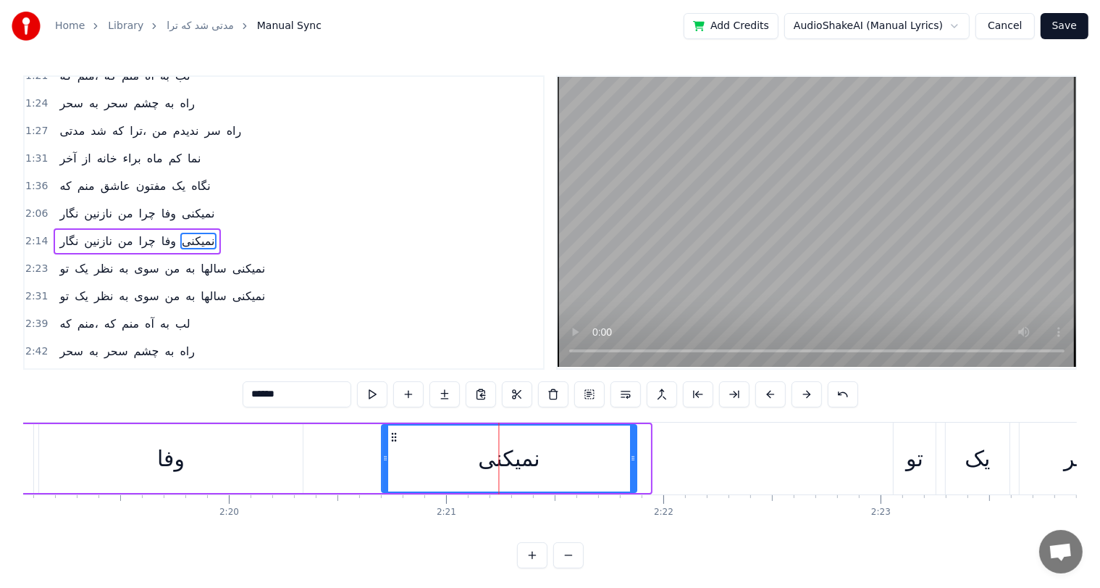
drag, startPoint x: 406, startPoint y: 434, endPoint x: 392, endPoint y: 434, distance: 13.8
click at [392, 434] on icon at bounding box center [395, 437] width 12 height 12
click at [196, 472] on div "وفا" at bounding box center [171, 458] width 264 height 69
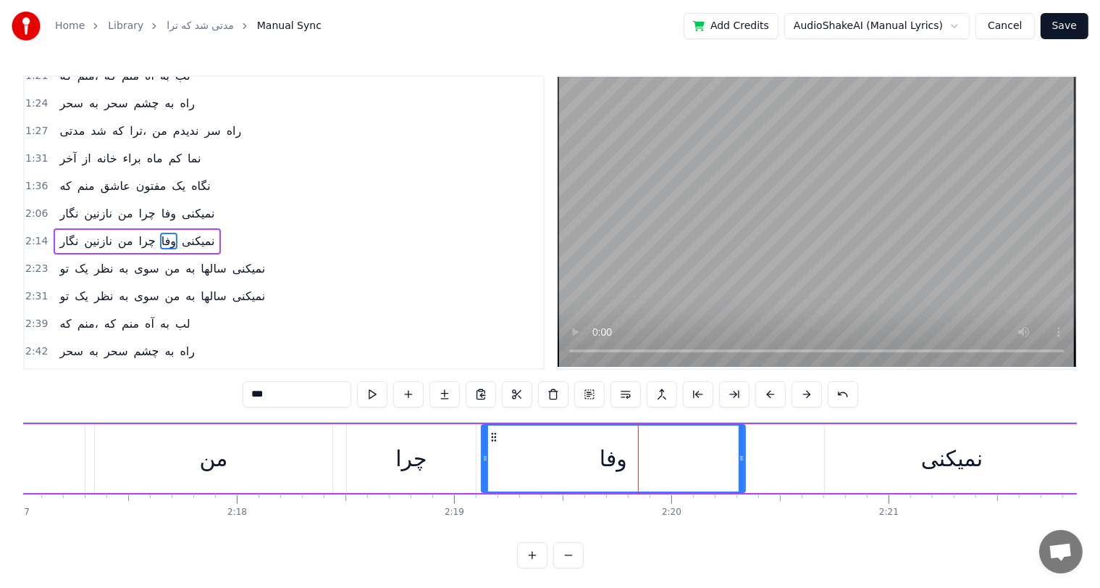
scroll to position [0, 29770]
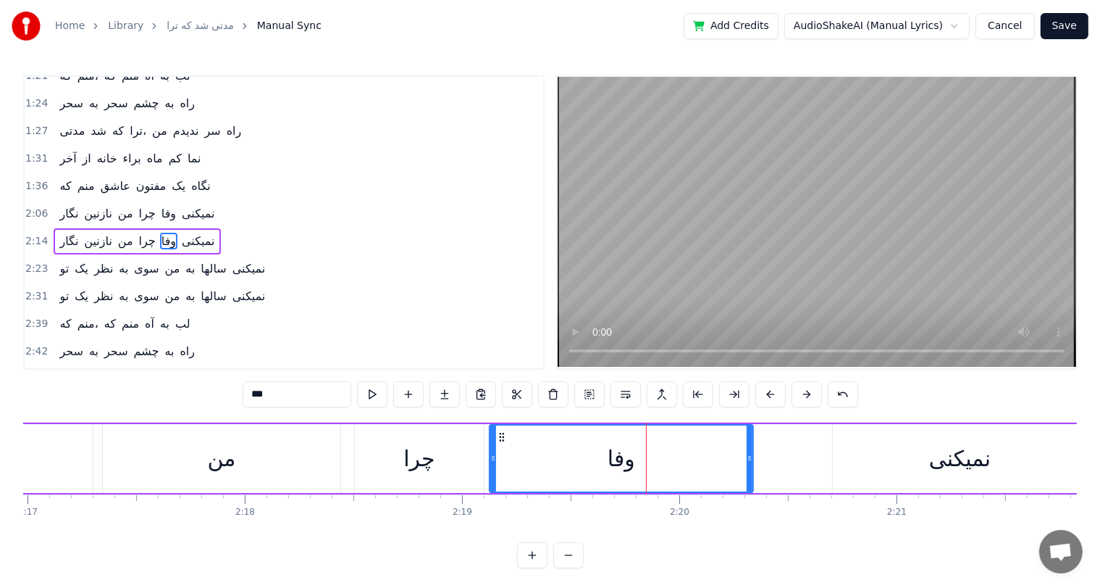
click at [196, 472] on div "من" at bounding box center [222, 458] width 238 height 69
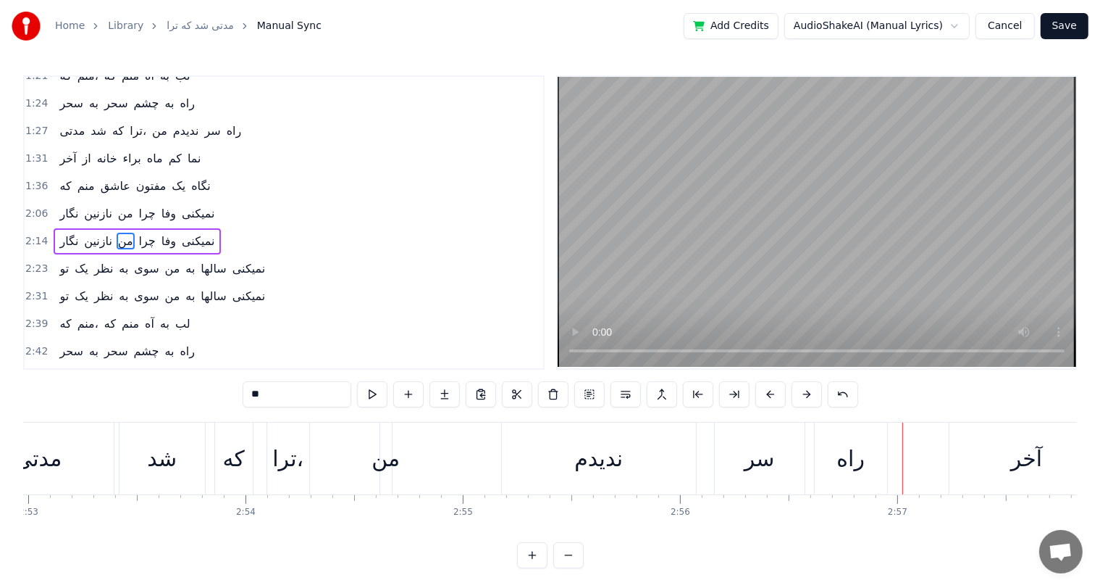
scroll to position [0, 37576]
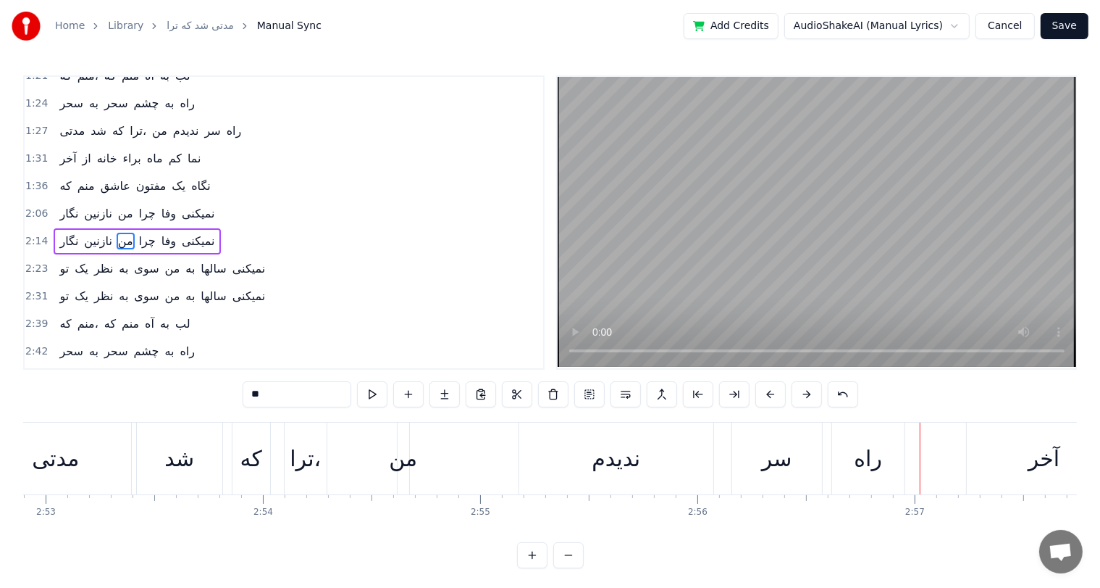
click at [192, 461] on div "شد" at bounding box center [179, 458] width 30 height 33
type input "**"
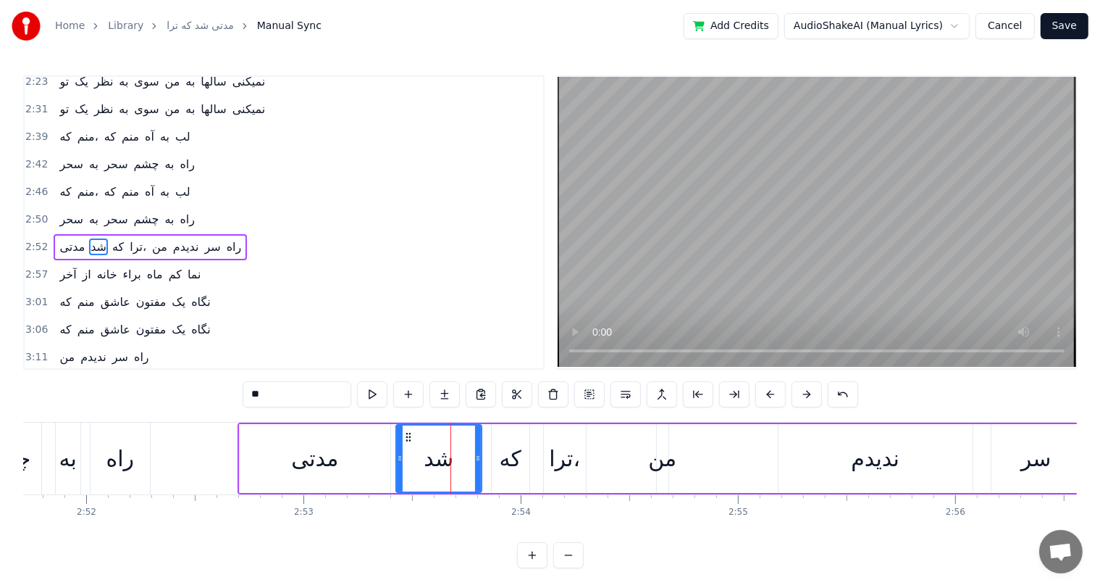
scroll to position [0, 37315]
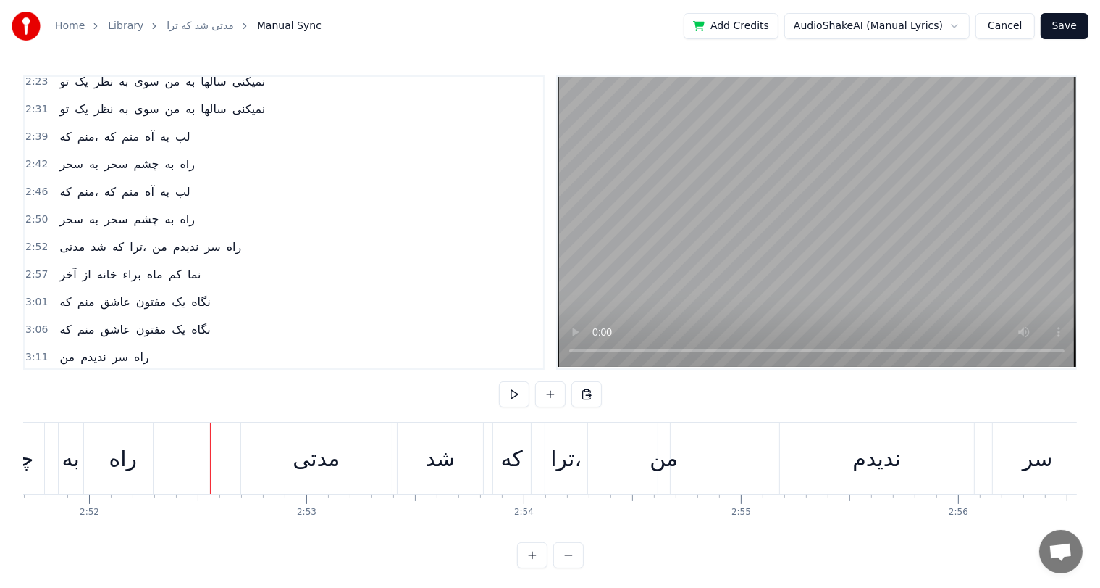
click at [115, 460] on div "راه" at bounding box center [123, 458] width 28 height 33
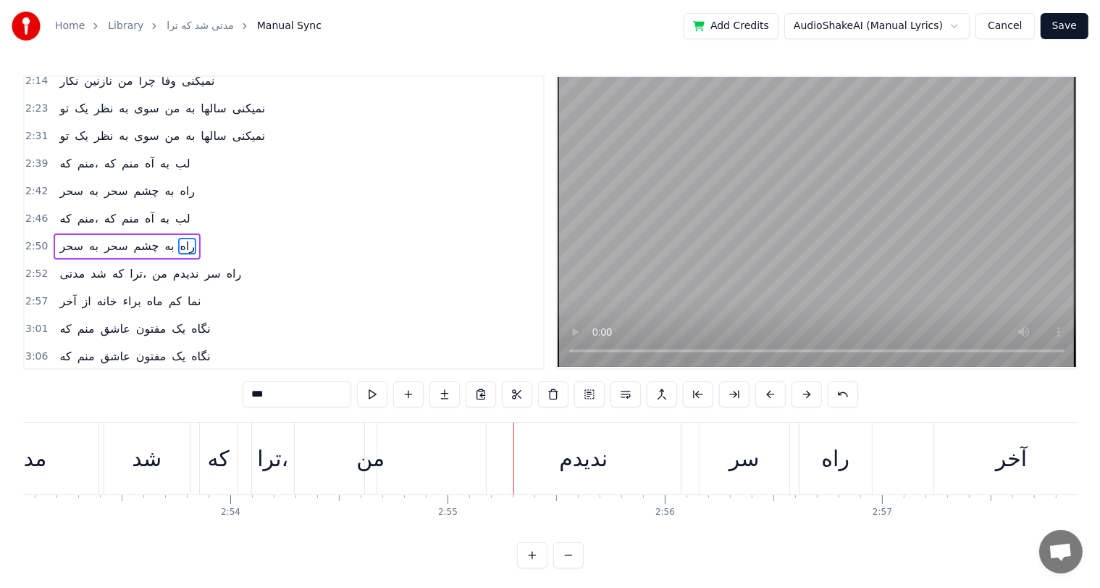
scroll to position [0, 37626]
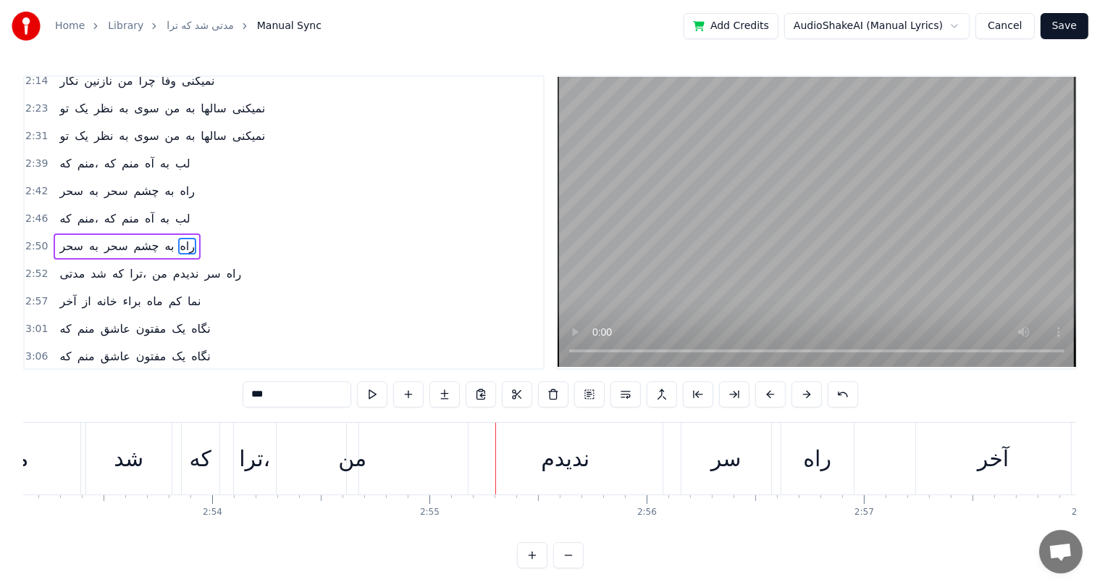
click at [541, 453] on div "ندیدم" at bounding box center [565, 458] width 49 height 33
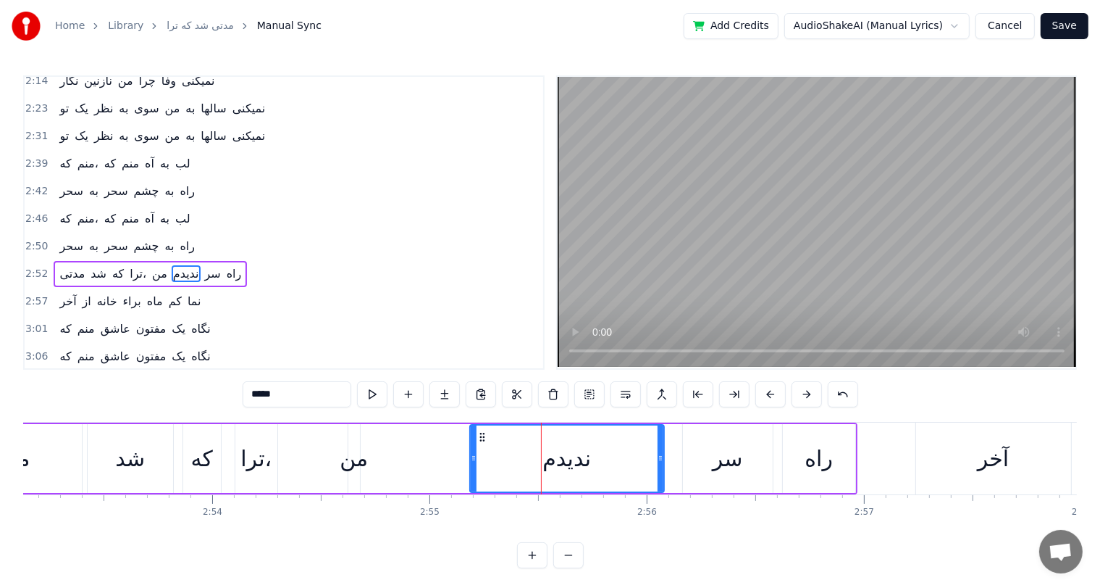
scroll to position [587, 0]
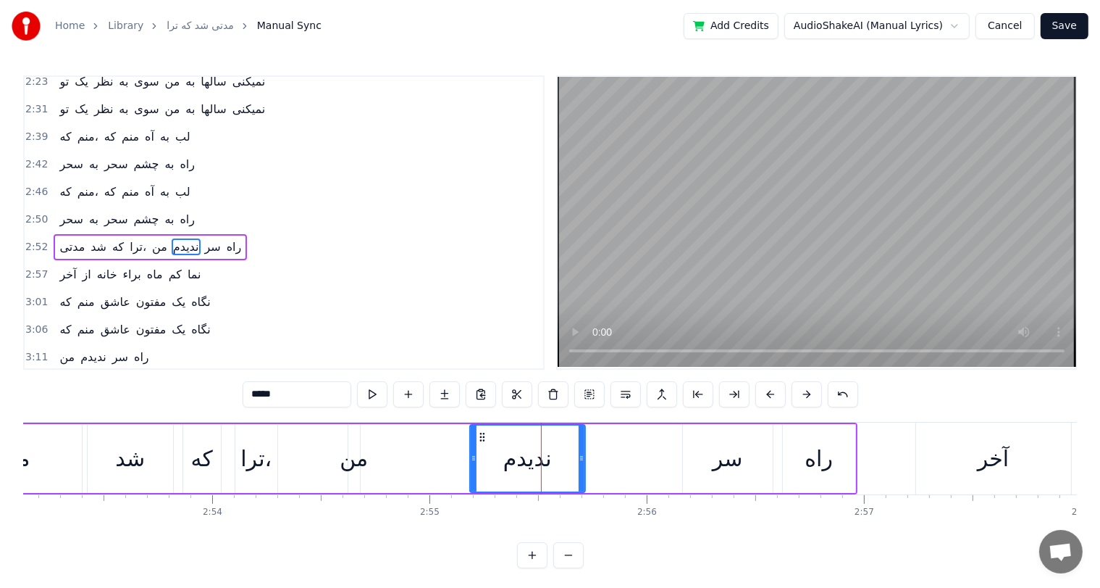
drag, startPoint x: 661, startPoint y: 455, endPoint x: 582, endPoint y: 461, distance: 79.2
click at [582, 461] on icon at bounding box center [582, 458] width 6 height 12
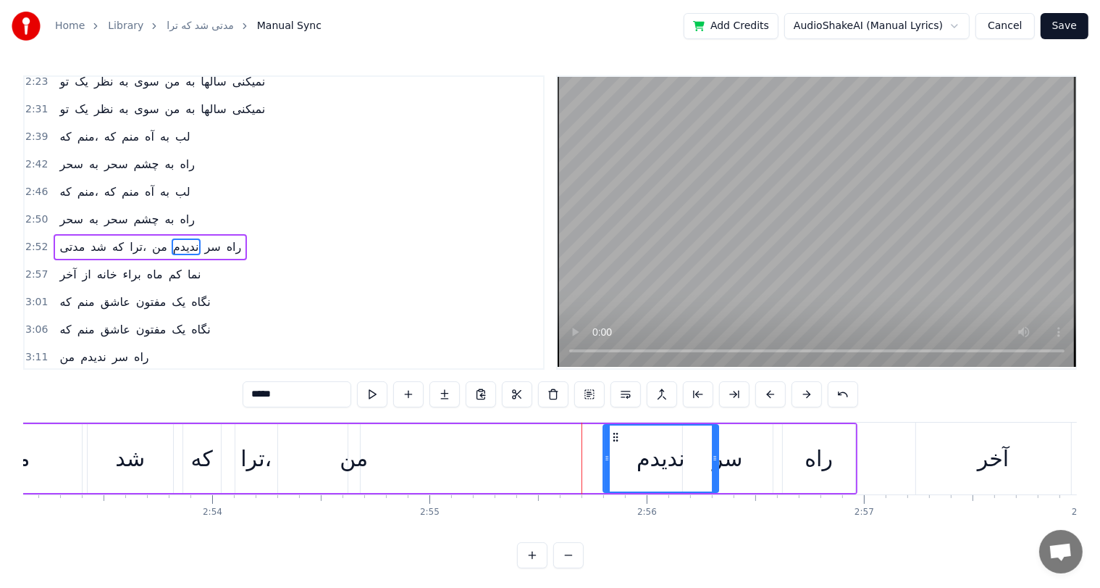
drag, startPoint x: 482, startPoint y: 433, endPoint x: 615, endPoint y: 433, distance: 133.3
click at [615, 433] on icon at bounding box center [616, 437] width 12 height 12
click at [730, 461] on div "سر" at bounding box center [728, 458] width 30 height 33
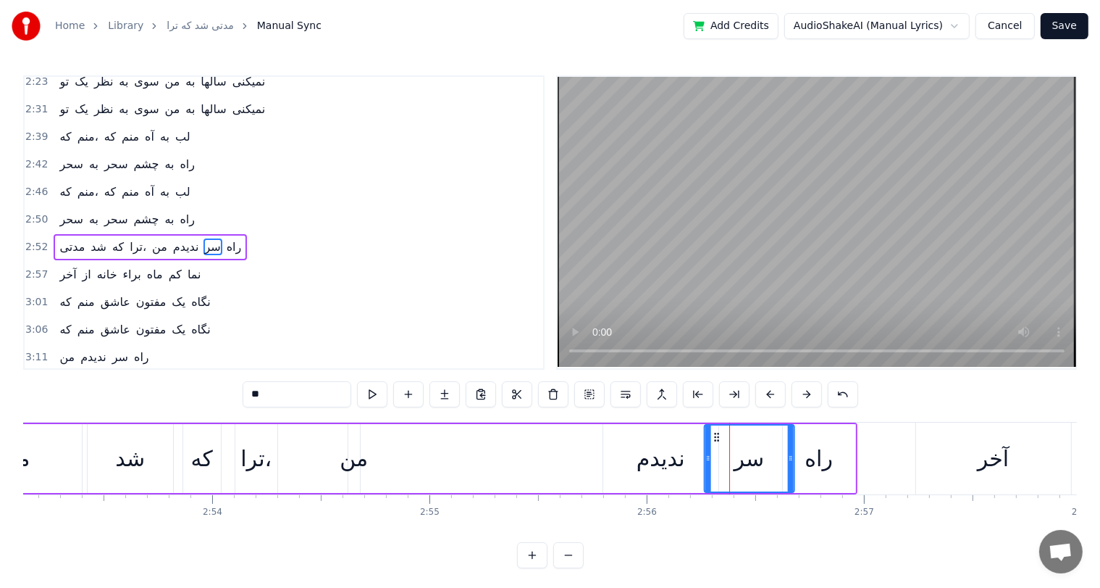
drag, startPoint x: 693, startPoint y: 435, endPoint x: 714, endPoint y: 437, distance: 21.1
click at [714, 437] on icon at bounding box center [717, 437] width 12 height 12
click at [829, 457] on div "راه" at bounding box center [819, 458] width 28 height 33
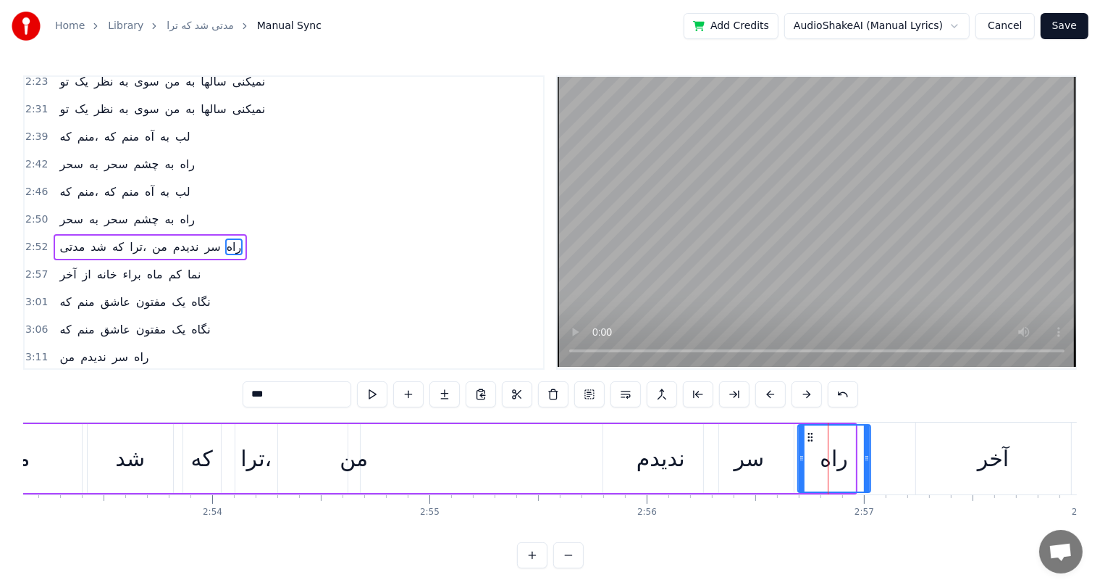
drag, startPoint x: 795, startPoint y: 433, endPoint x: 810, endPoint y: 436, distance: 15.5
click at [810, 436] on icon at bounding box center [811, 437] width 12 height 12
click at [348, 455] on div "من" at bounding box center [354, 458] width 28 height 33
type input "**"
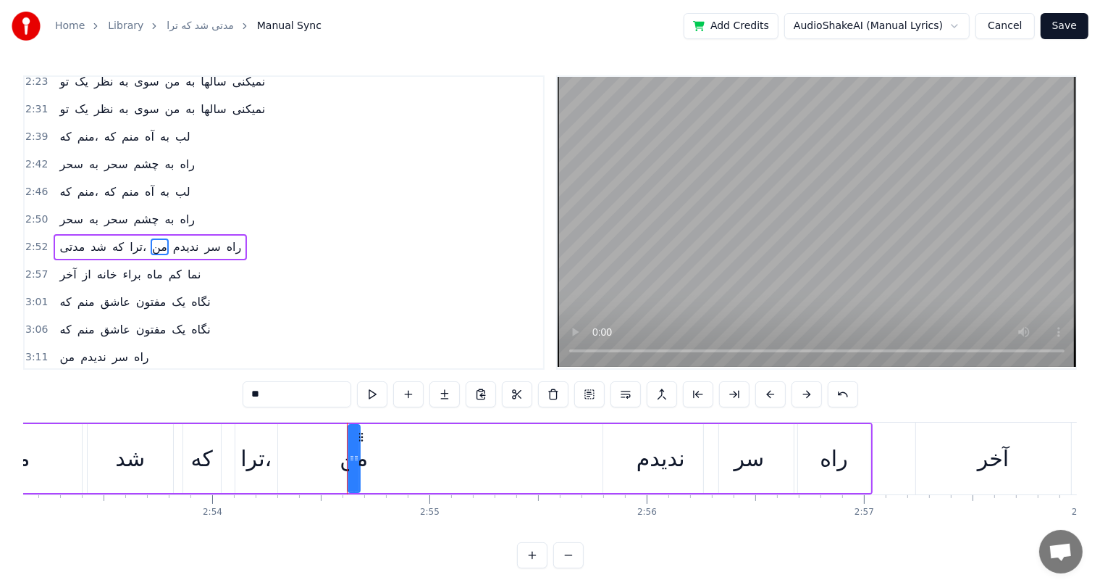
click at [338, 468] on div "مدتی شد که ترا، من ندیدم سر راه" at bounding box center [401, 458] width 944 height 72
click at [351, 461] on div "من" at bounding box center [354, 458] width 28 height 33
drag, startPoint x: 356, startPoint y: 458, endPoint x: 366, endPoint y: 458, distance: 9.4
click at [366, 458] on icon at bounding box center [366, 458] width 6 height 12
drag, startPoint x: 359, startPoint y: 435, endPoint x: 542, endPoint y: 437, distance: 182.6
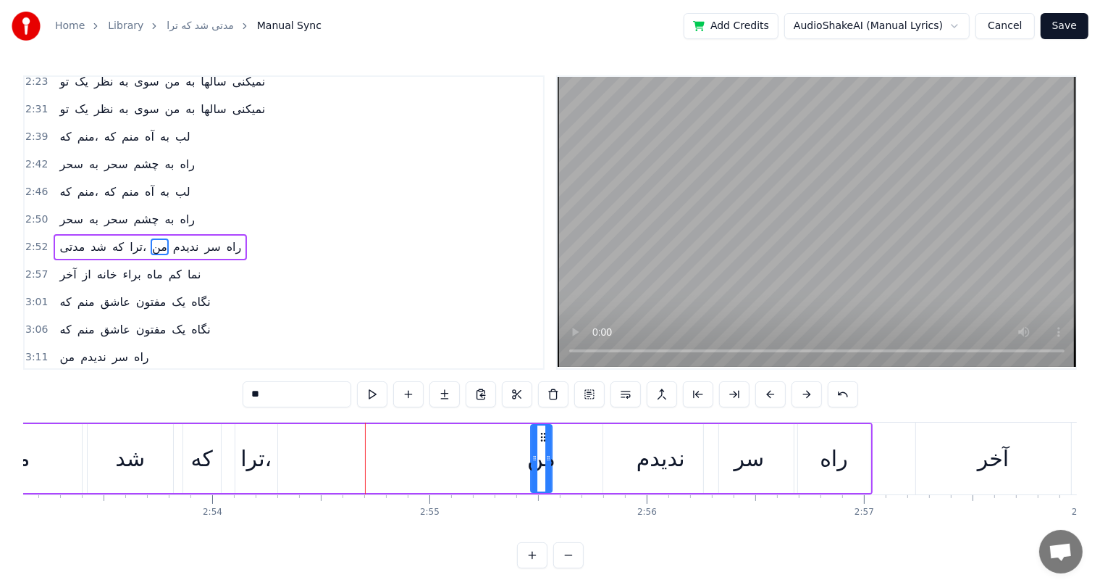
click at [542, 437] on icon at bounding box center [544, 437] width 12 height 12
drag, startPoint x: 548, startPoint y: 451, endPoint x: 617, endPoint y: 452, distance: 69.6
click at [617, 452] on div at bounding box center [618, 458] width 6 height 66
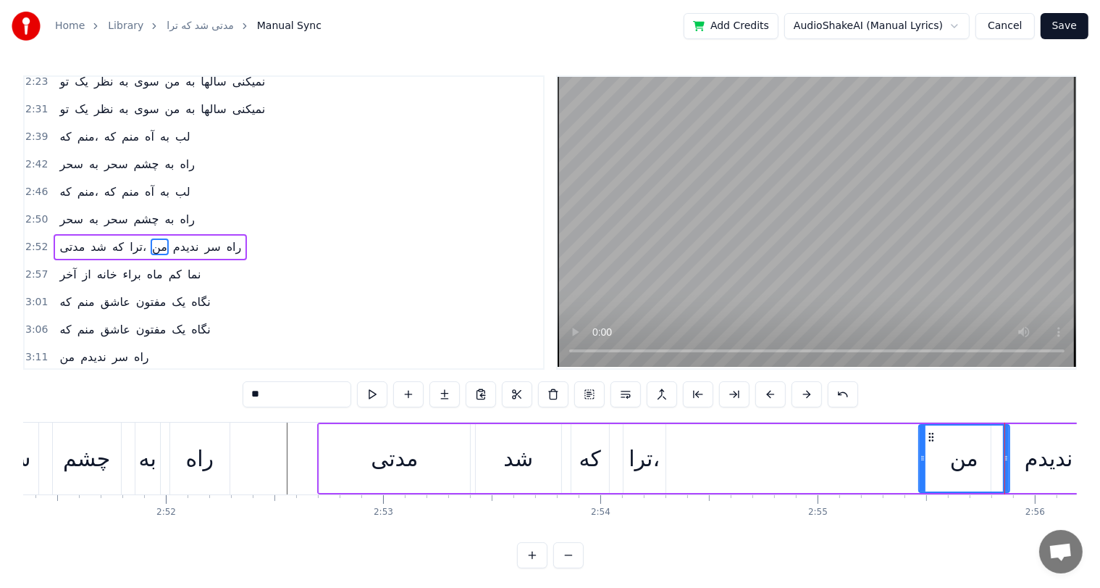
scroll to position [0, 37224]
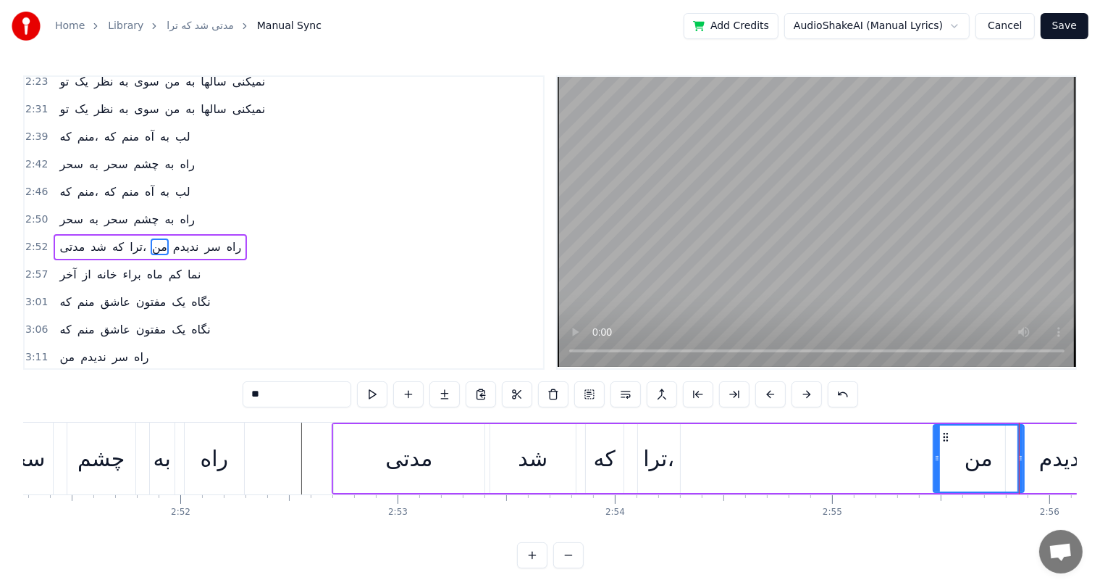
click at [224, 451] on div "راه" at bounding box center [215, 458] width 28 height 33
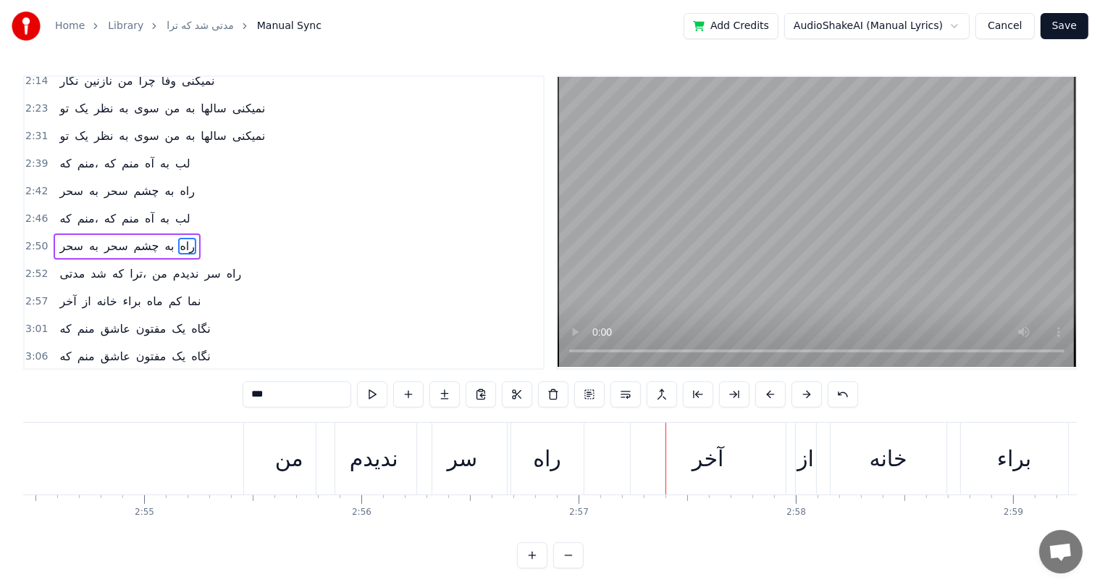
scroll to position [0, 37908]
click at [280, 457] on div "من" at bounding box center [293, 458] width 28 height 33
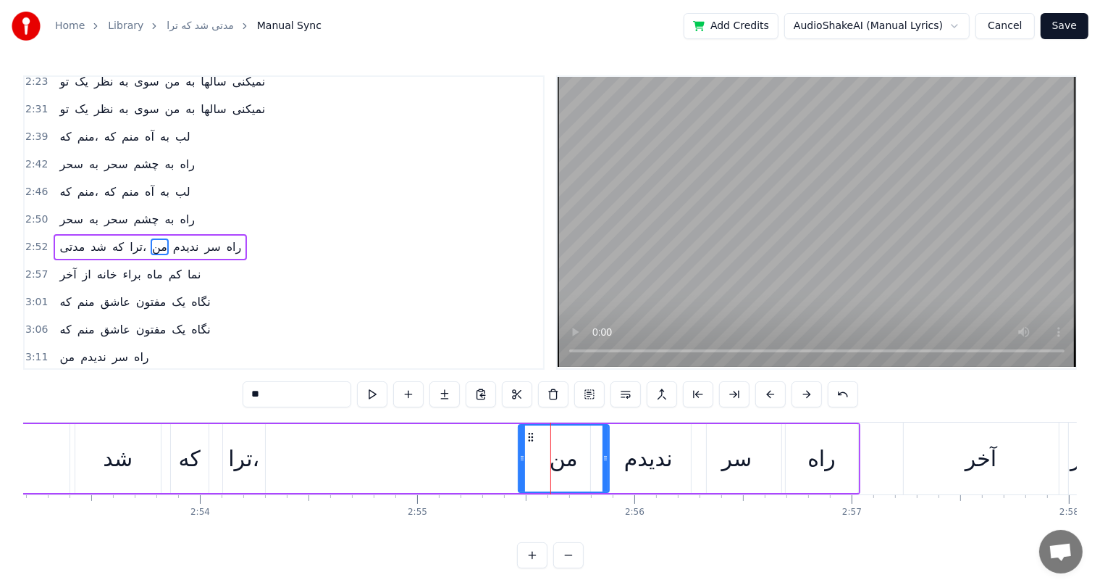
scroll to position [0, 37637]
click at [243, 448] on div "ترا،" at bounding box center [245, 458] width 31 height 33
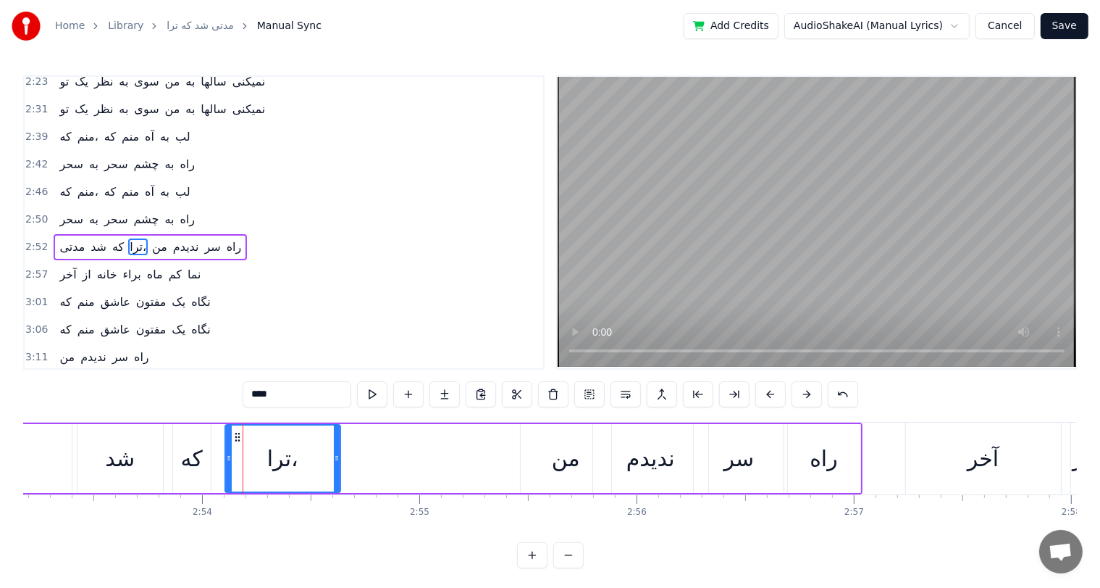
drag, startPoint x: 261, startPoint y: 455, endPoint x: 334, endPoint y: 455, distance: 73.2
click at [334, 455] on icon at bounding box center [337, 458] width 6 height 12
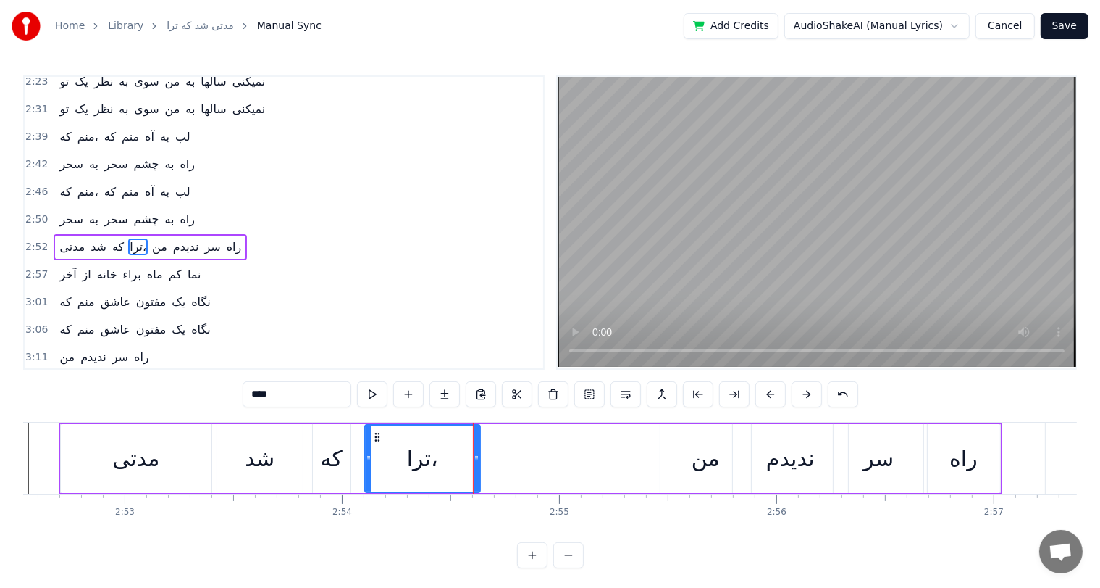
click at [122, 452] on div "مدتی" at bounding box center [135, 458] width 47 height 33
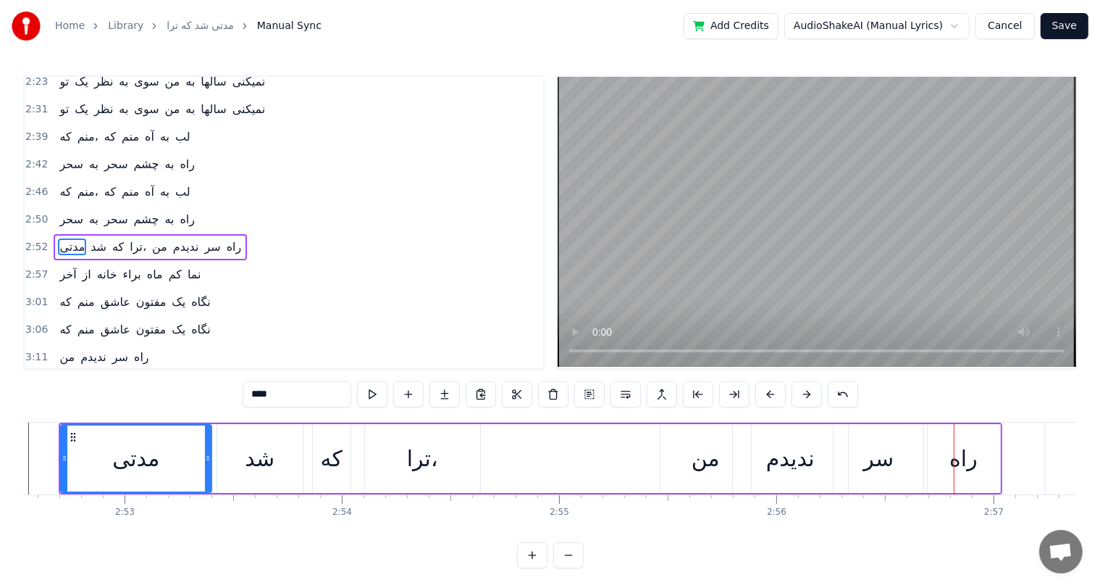
click at [704, 466] on div "من" at bounding box center [706, 458] width 28 height 33
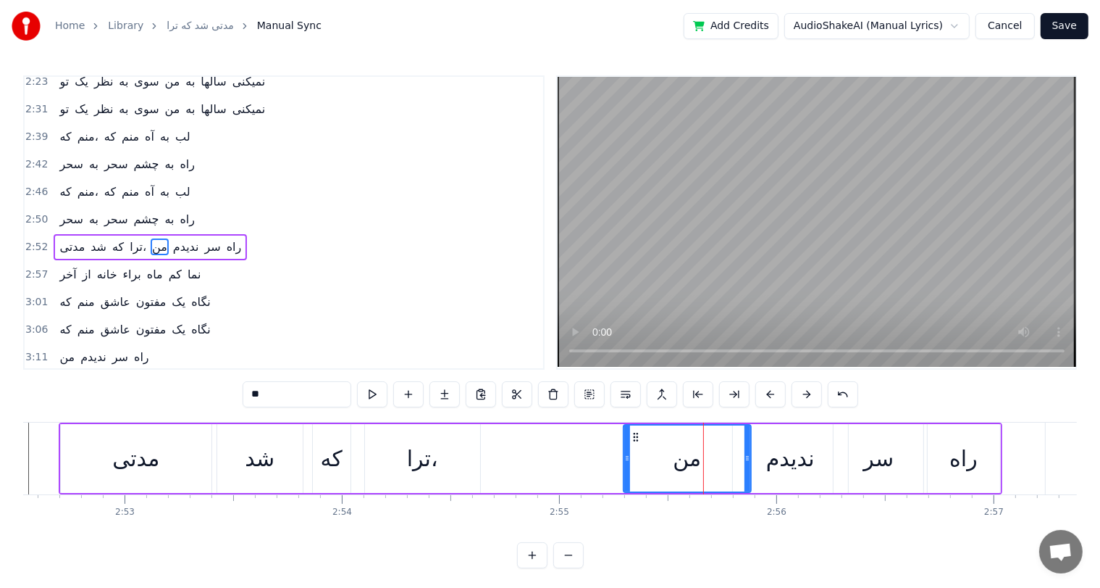
drag, startPoint x: 663, startPoint y: 458, endPoint x: 626, endPoint y: 459, distance: 37.0
click at [626, 459] on icon at bounding box center [627, 458] width 6 height 12
click at [131, 459] on div "مدتی" at bounding box center [135, 458] width 47 height 33
type input "****"
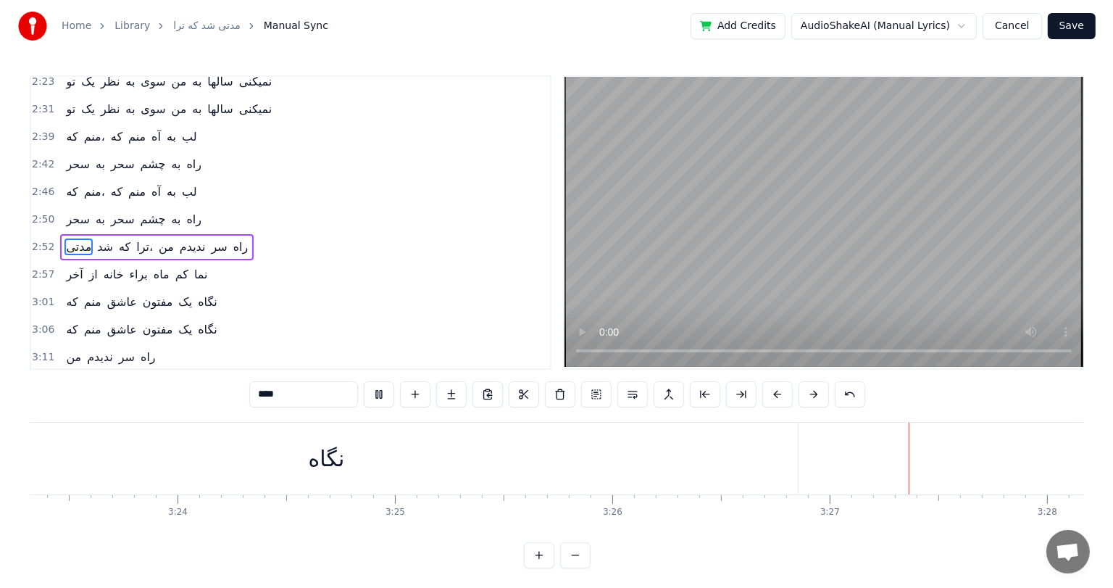
scroll to position [0, 44342]
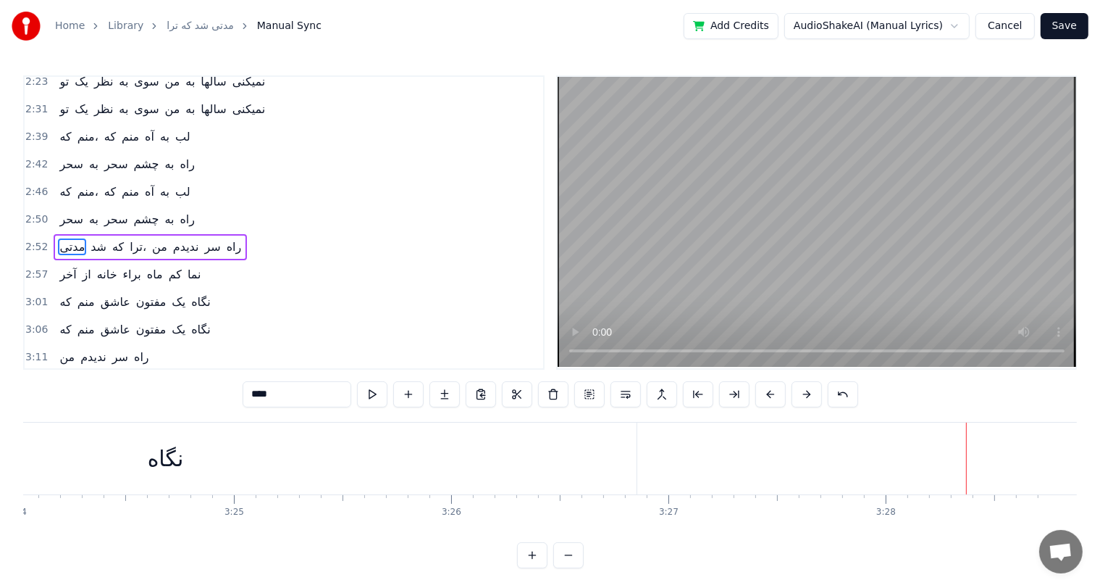
click at [1061, 28] on button "Save" at bounding box center [1065, 26] width 48 height 26
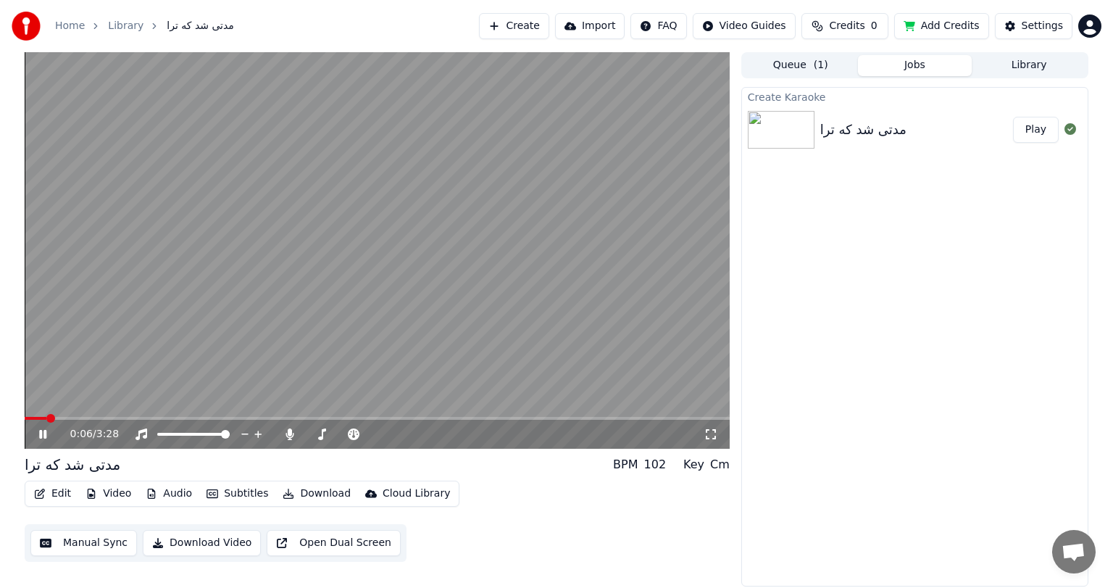
click at [38, 438] on icon at bounding box center [53, 434] width 34 height 12
click at [25, 416] on span at bounding box center [29, 418] width 9 height 9
click at [285, 432] on icon at bounding box center [289, 434] width 8 height 12
click at [34, 432] on div "0:00 / 3:28" at bounding box center [376, 434] width 693 height 14
click at [41, 432] on icon at bounding box center [42, 434] width 9 height 10
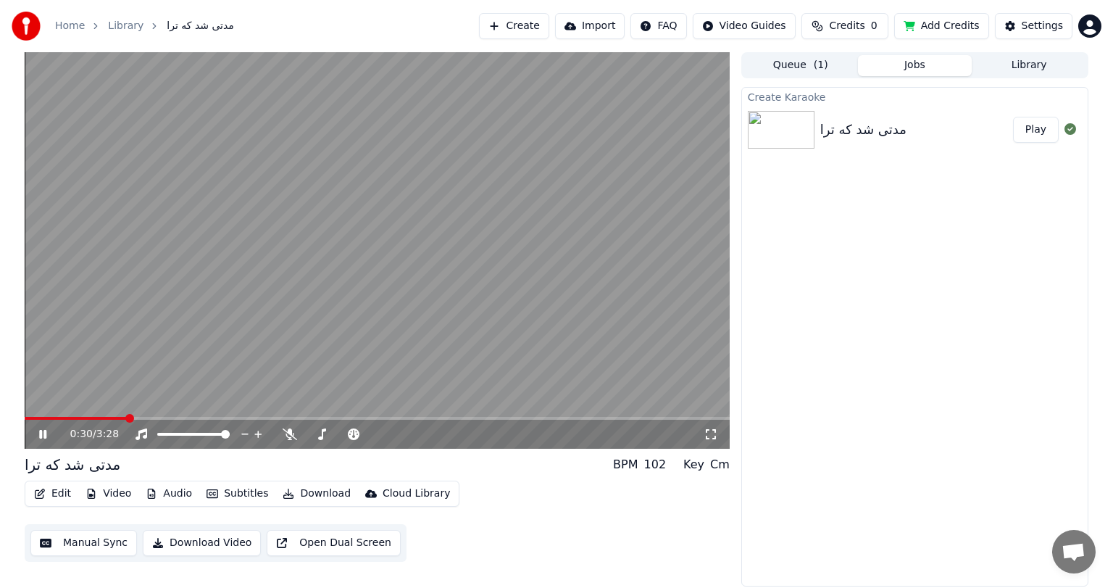
click at [41, 432] on icon at bounding box center [42, 434] width 7 height 9
click at [25, 417] on span at bounding box center [25, 418] width 0 height 3
click at [41, 432] on icon at bounding box center [42, 434] width 9 height 10
click at [41, 432] on icon at bounding box center [42, 434] width 7 height 9
click at [41, 432] on icon at bounding box center [42, 434] width 9 height 10
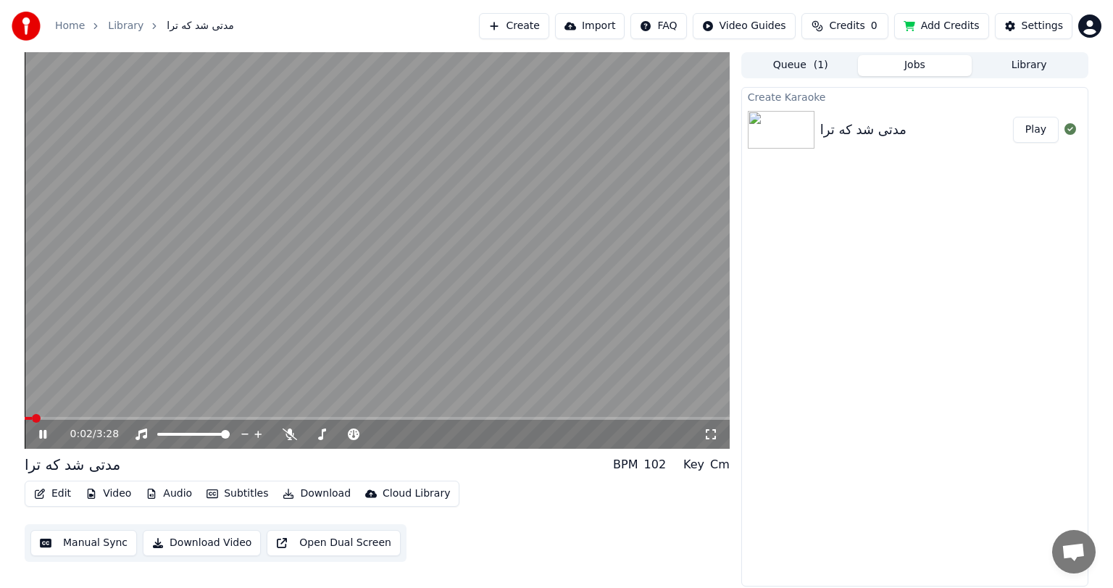
click at [41, 432] on icon at bounding box center [42, 434] width 7 height 9
click at [203, 545] on button "Download Video" at bounding box center [202, 543] width 118 height 26
click at [1040, 128] on button "Show" at bounding box center [1032, 130] width 52 height 26
click at [1037, 30] on div "Settings" at bounding box center [1041, 26] width 41 height 14
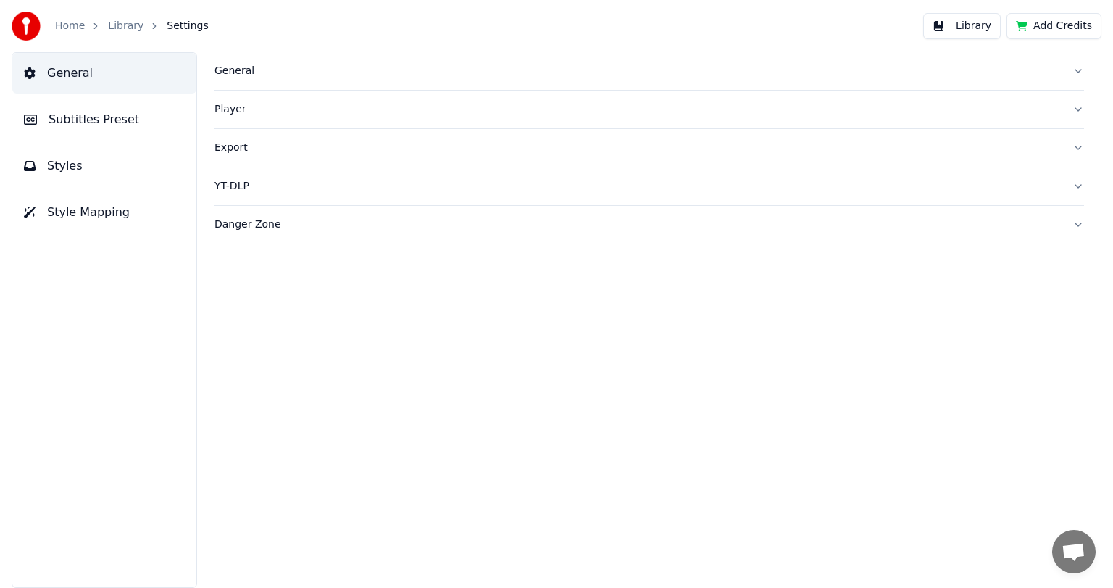
click at [70, 28] on link "Home" at bounding box center [70, 26] width 30 height 14
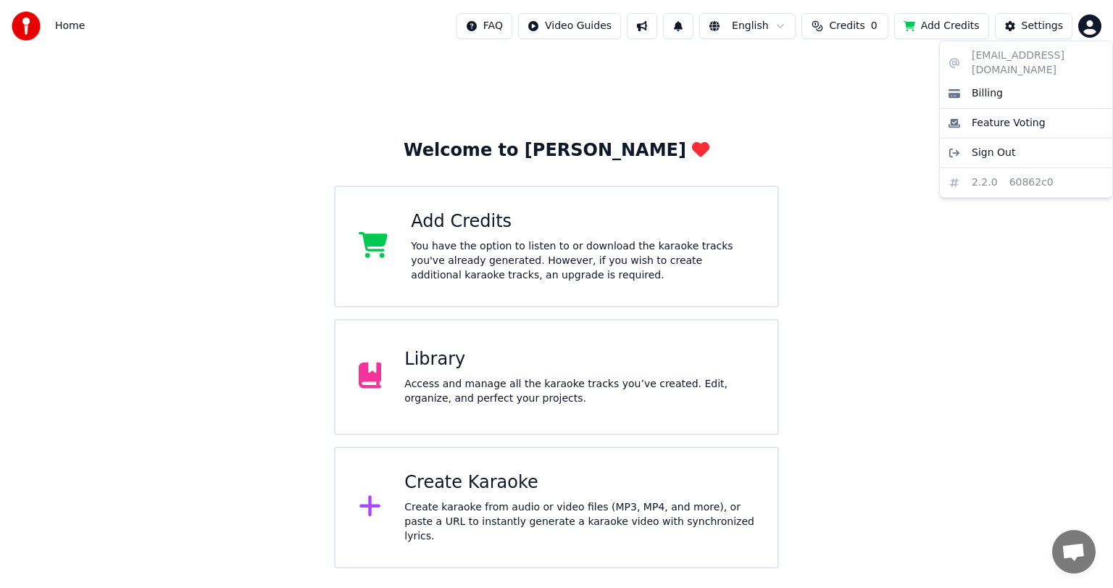
click at [1092, 29] on html "Home FAQ Video Guides English Credits 0 Add Credits Settings Welcome to Youka A…" at bounding box center [556, 284] width 1113 height 568
click at [985, 146] on span "Sign Out" at bounding box center [992, 153] width 43 height 14
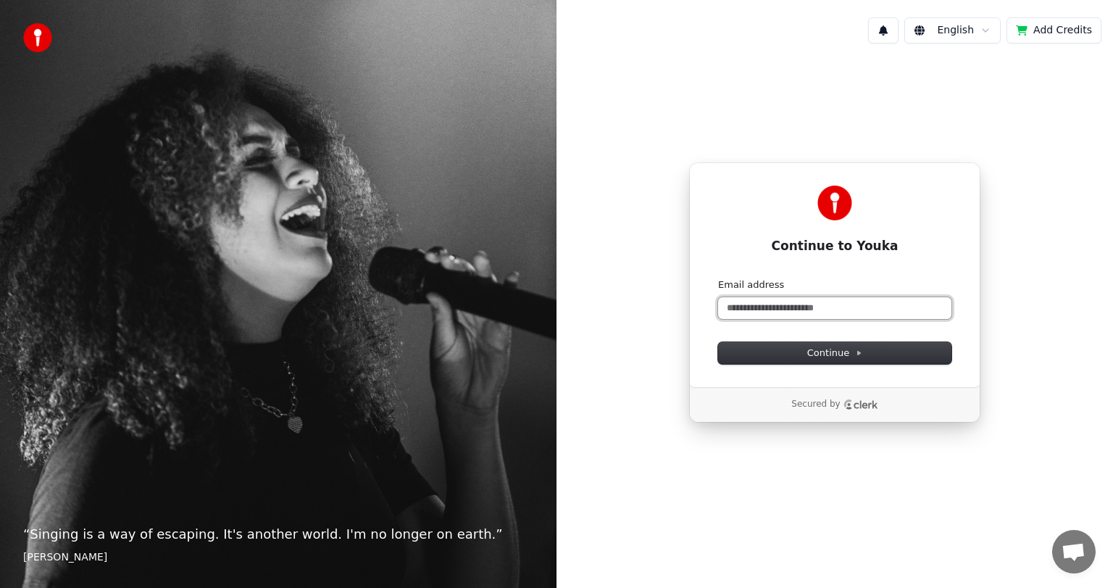
click at [805, 310] on input "Email address" at bounding box center [834, 308] width 233 height 22
click at [718, 278] on button "submit" at bounding box center [718, 278] width 0 height 0
type input "**********"
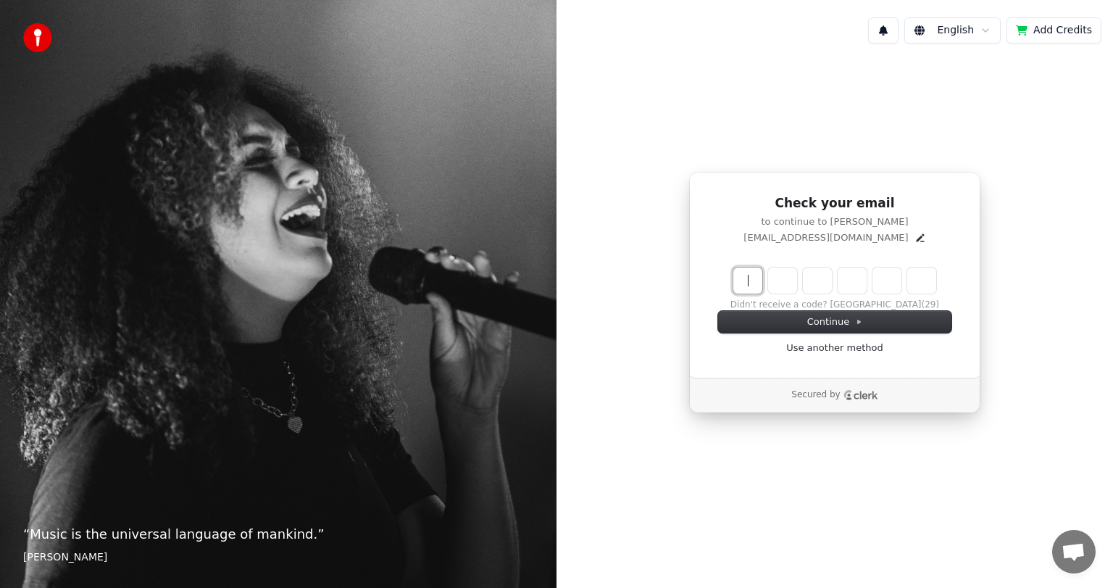
click at [748, 283] on input "Enter verification code" at bounding box center [849, 280] width 232 height 26
type input "******"
